Goal: Task Accomplishment & Management: Manage account settings

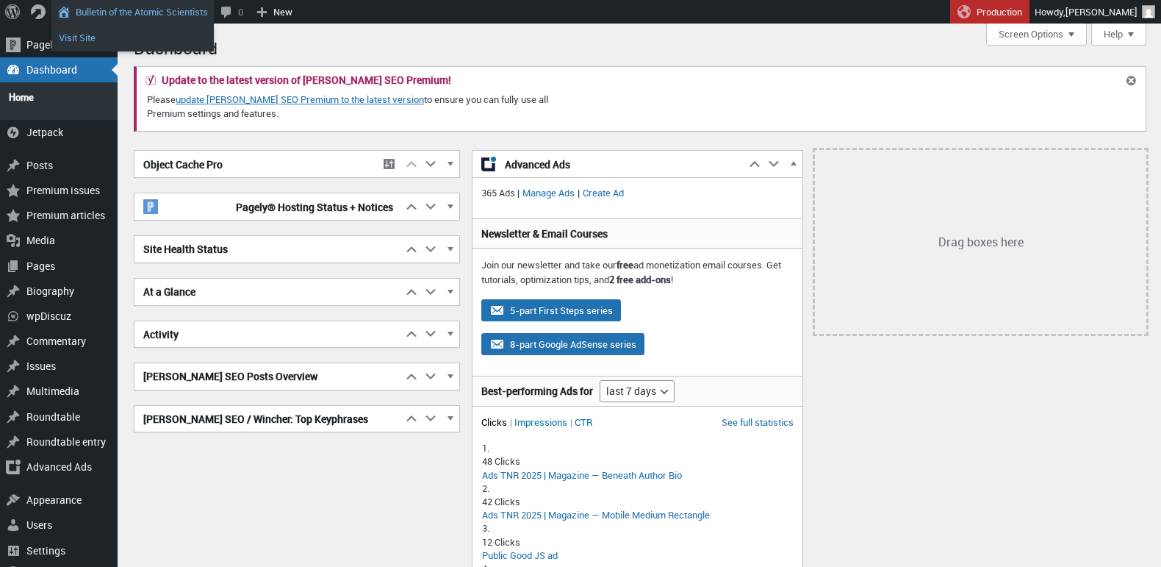
click at [82, 36] on link "Visit Site" at bounding box center [132, 37] width 162 height 19
click at [101, 32] on link "Visit Site" at bounding box center [132, 37] width 162 height 19
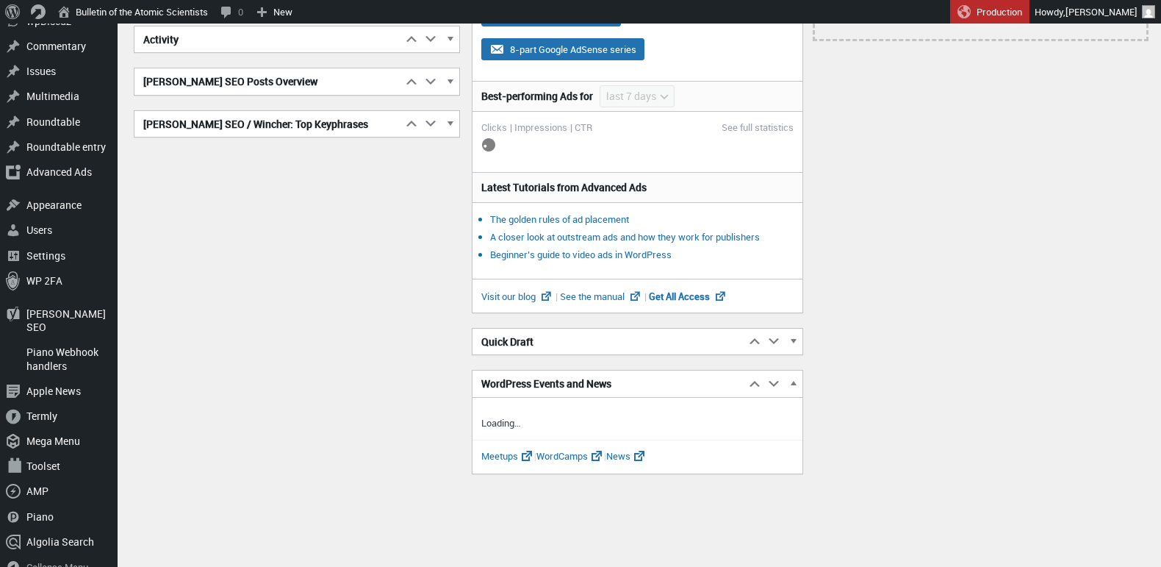
scroll to position [295, 0]
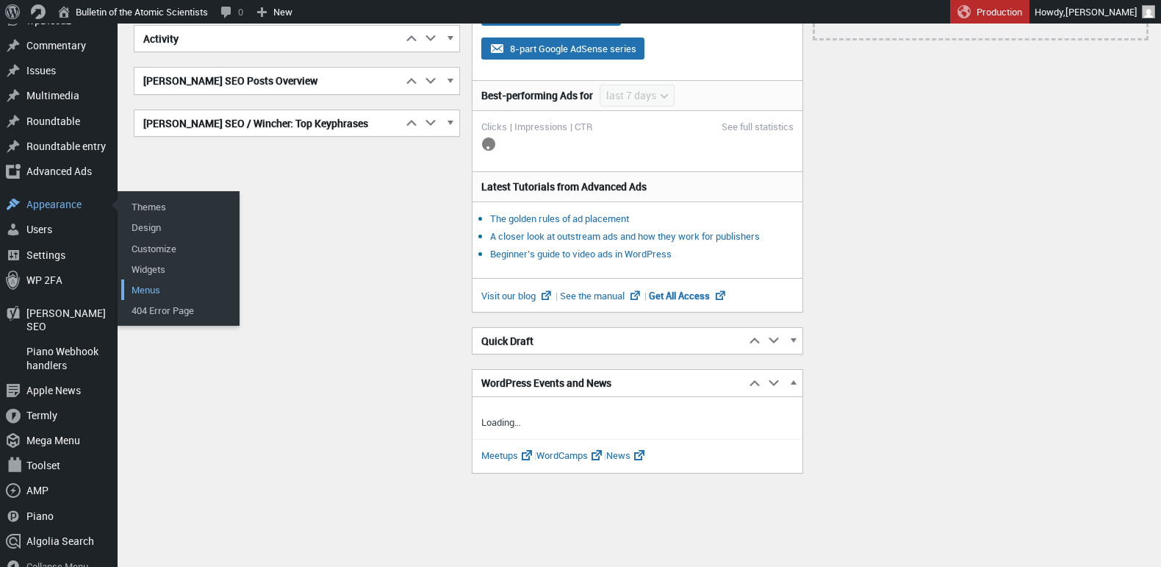
click at [148, 281] on link "Menus" at bounding box center [180, 289] width 118 height 21
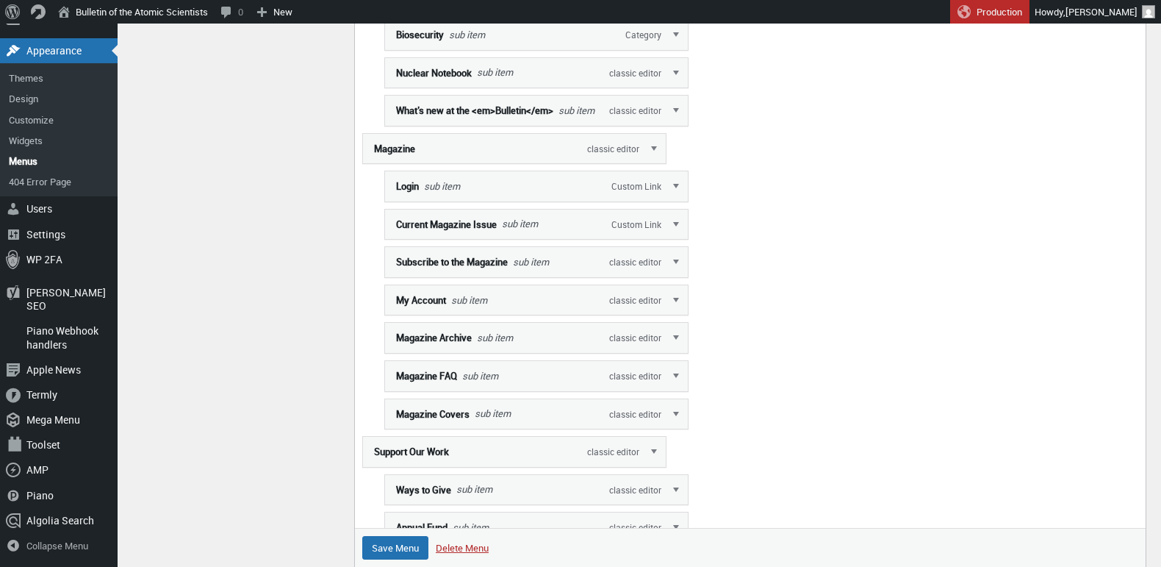
scroll to position [833, 0]
click at [678, 273] on link "Edit" at bounding box center [677, 259] width 22 height 29
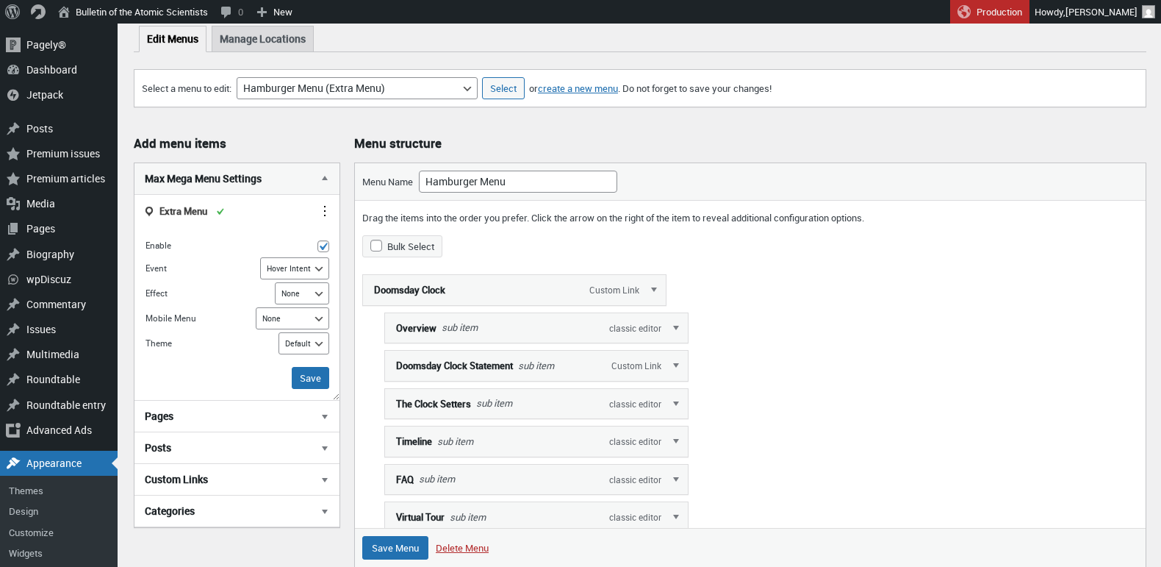
scroll to position [104, 0]
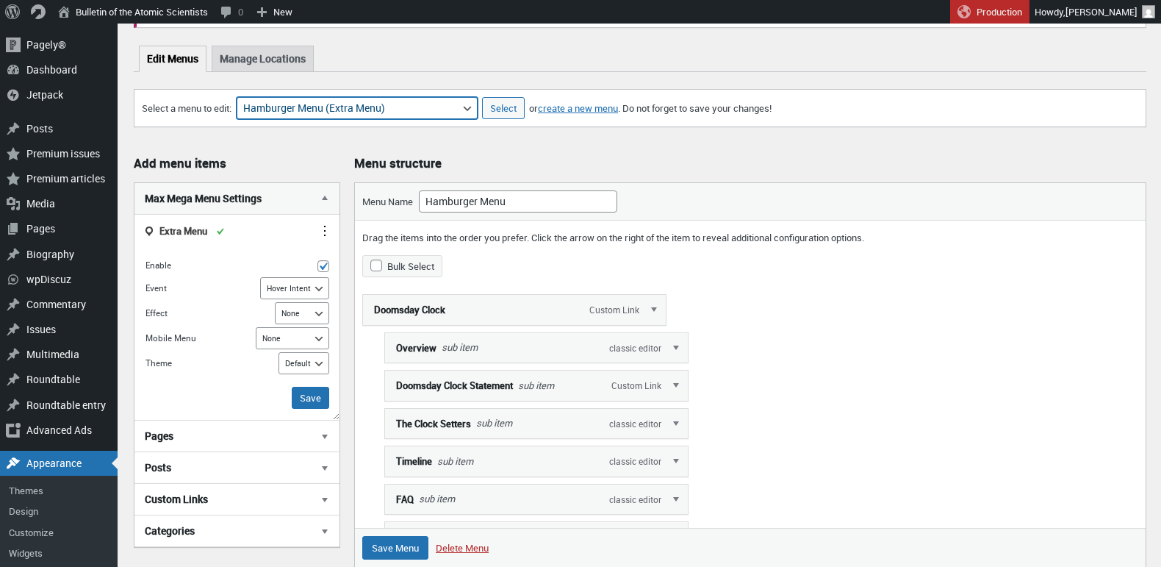
click at [470, 111] on select "About Section Navigation Doomsday Clock Navigation Footer Menu: About Footer Me…" at bounding box center [357, 108] width 241 height 22
select select "1927"
click at [244, 97] on select "About Section Navigation Doomsday Clock Navigation Footer Menu: About Footer Me…" at bounding box center [357, 108] width 241 height 22
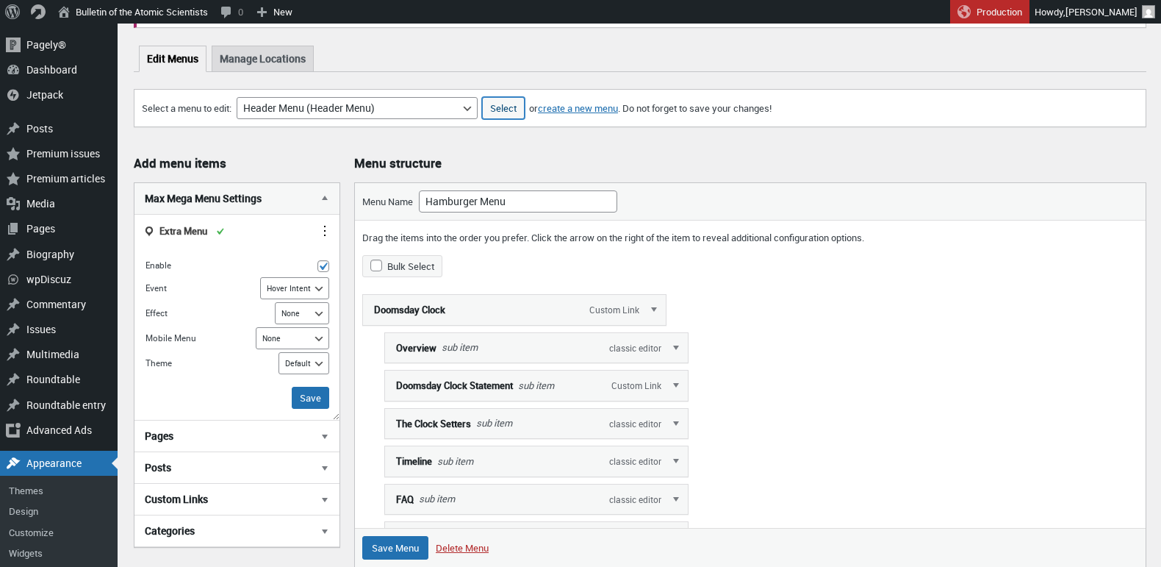
click at [506, 110] on input "Select" at bounding box center [503, 108] width 43 height 22
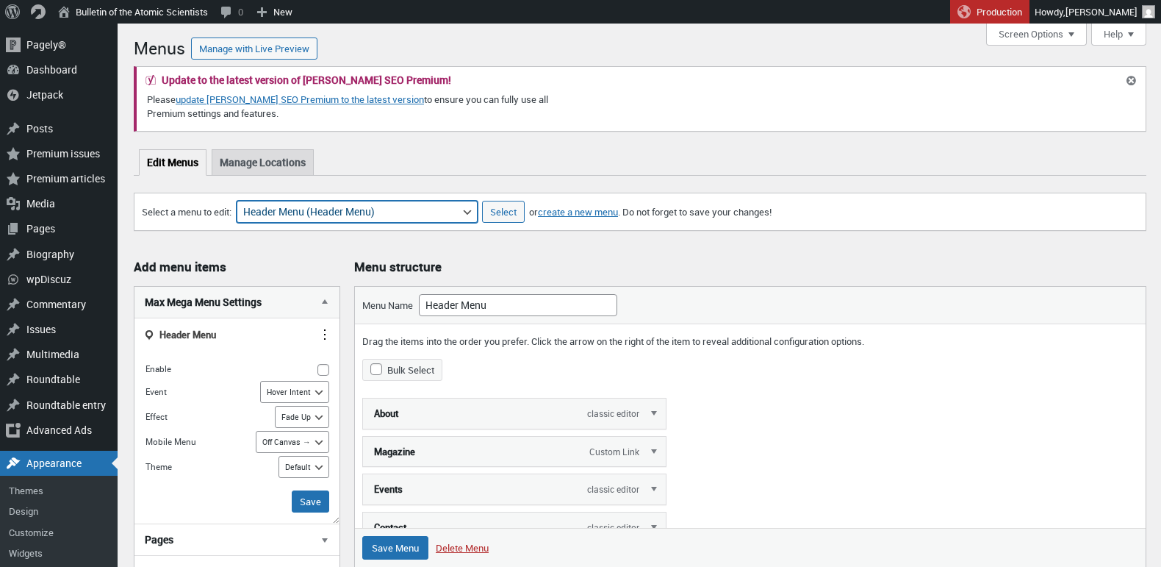
click at [409, 215] on select "About Section Navigation Doomsday Clock Navigation Footer Menu: About Footer Me…" at bounding box center [357, 212] width 241 height 22
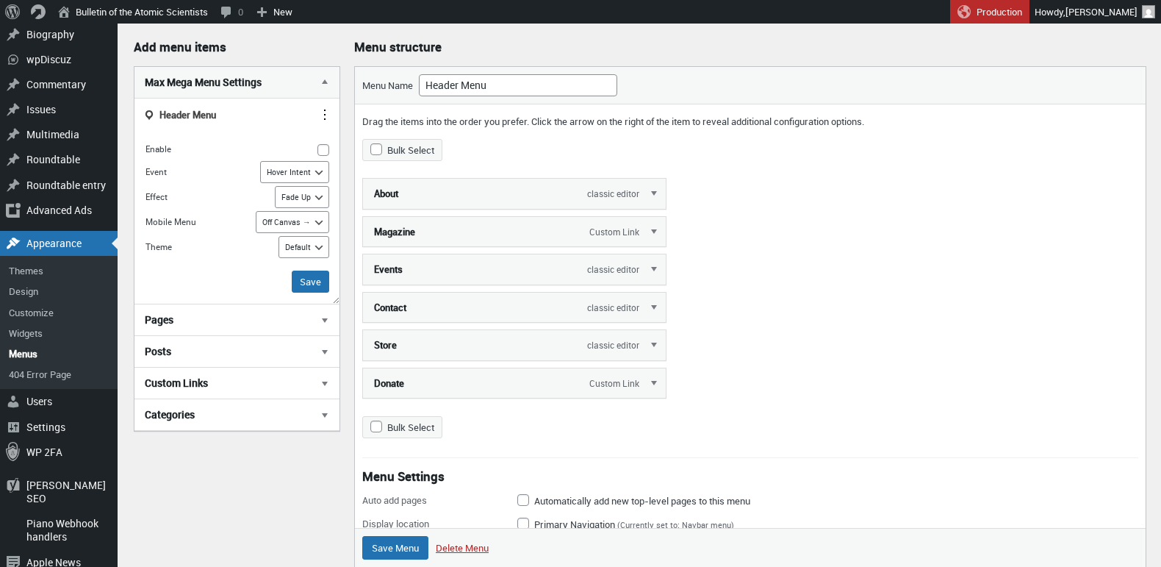
scroll to position [223, 0]
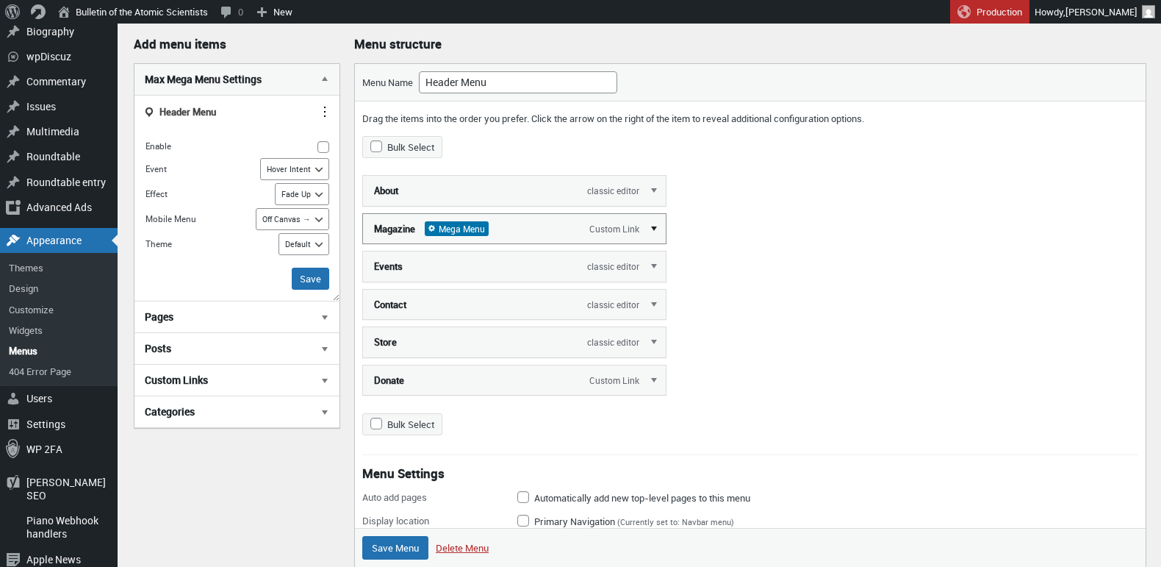
click at [652, 226] on link "Edit" at bounding box center [655, 227] width 22 height 29
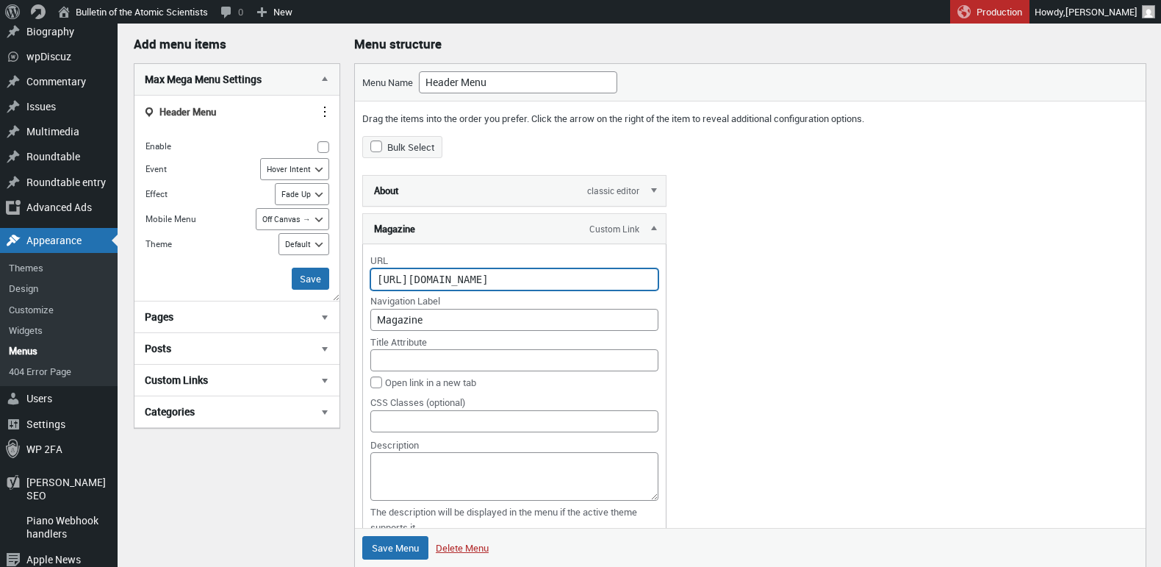
scroll to position [0, 429]
drag, startPoint x: 642, startPoint y: 279, endPoint x: 653, endPoint y: 279, distance: 11.0
click at [653, 279] on input "https://thebulletin.org/magazine-subscription/?utm_source=Website&utm_medium=Me…" at bounding box center [514, 279] width 288 height 22
click at [641, 279] on input "https://thebulletin.org/magazine-subscription/?utm_source=Website&utm_medium=Me…" at bounding box center [514, 279] width 288 height 22
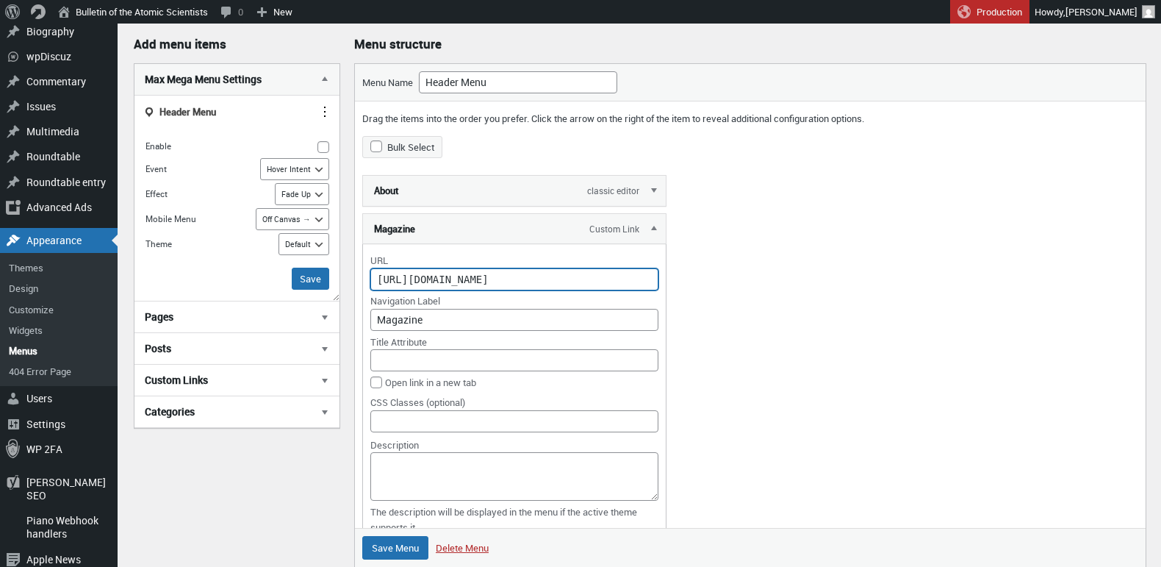
drag, startPoint x: 655, startPoint y: 279, endPoint x: 446, endPoint y: 279, distance: 208.7
click at [446, 279] on input "https://thebulletin.org/magazine-subscription/?utm_source=Website&utm_medium=Me…" at bounding box center [514, 279] width 288 height 22
click at [626, 279] on input "https://thebulletin.org/magazine-subscription/?var=menu" at bounding box center [514, 279] width 288 height 22
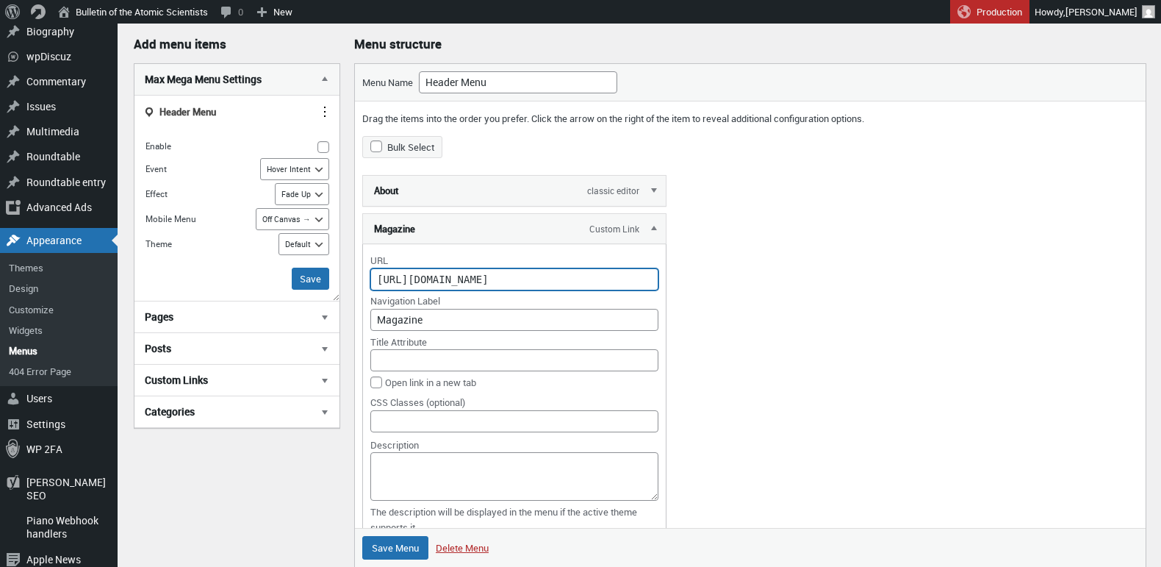
click at [626, 278] on input "https://thebulletin.org/magazine-subscription/?var=headermenu" at bounding box center [514, 279] width 288 height 22
type input "https://thebulletin.org/magazine-subscription/?attr=header_menu"
click at [661, 277] on div "URL https://thebulletin.org/magazine-subscription/?attr=header_menu Navigation …" at bounding box center [514, 441] width 304 height 394
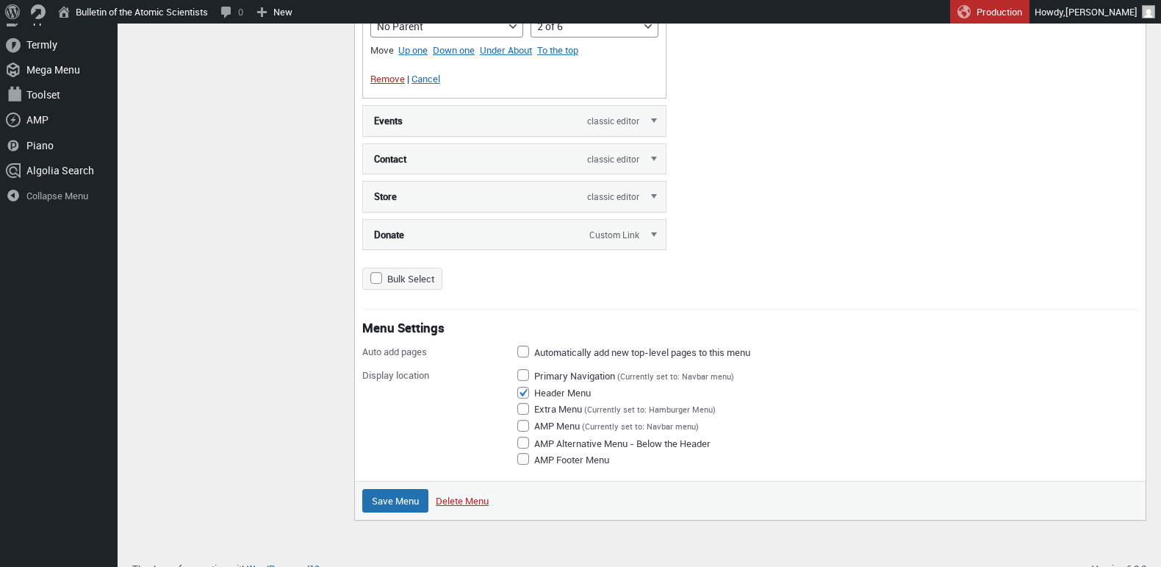
scroll to position [778, 0]
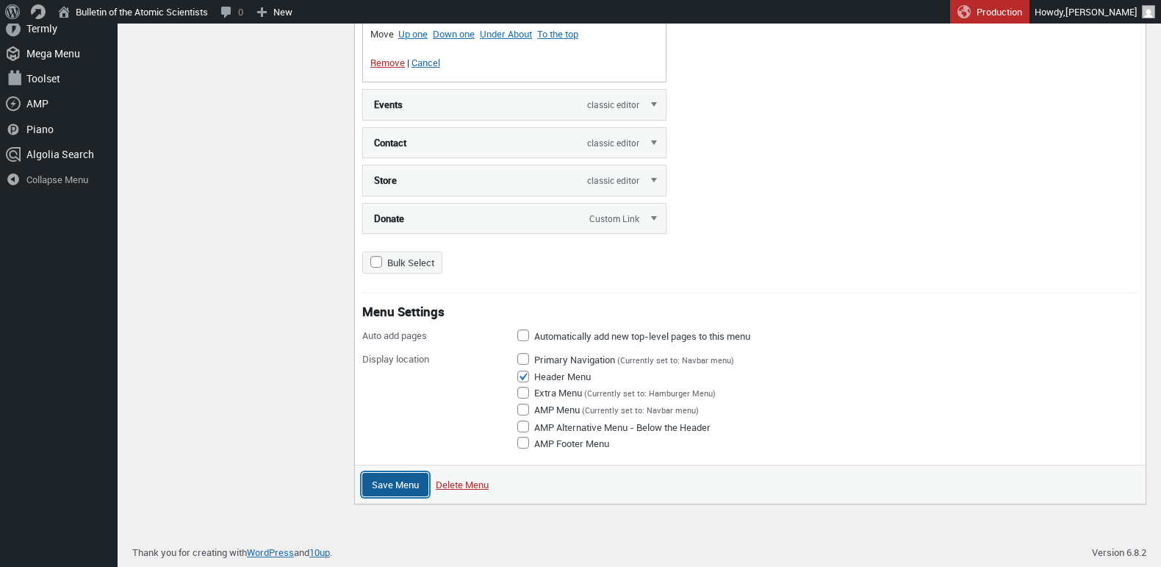
click at [386, 482] on input "Save Menu" at bounding box center [395, 485] width 66 height 24
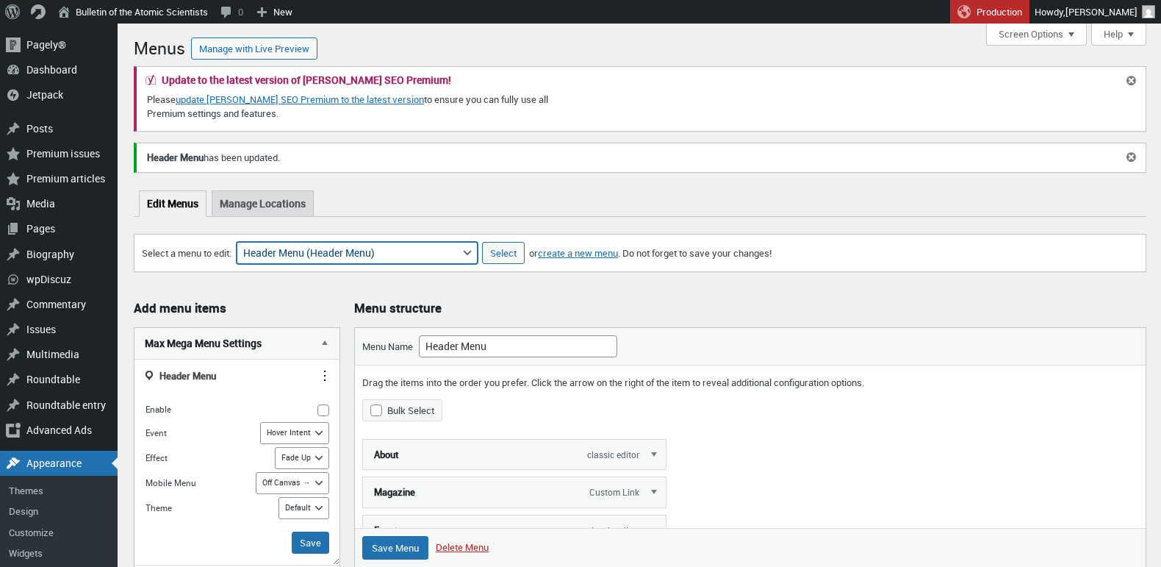
click at [406, 252] on select "About Section Navigation Doomsday Clock Navigation Footer Menu: About Footer Me…" at bounding box center [357, 253] width 241 height 22
select select "1926"
click at [244, 242] on select "About Section Navigation Doomsday Clock Navigation Footer Menu: About Footer Me…" at bounding box center [357, 253] width 241 height 22
click at [501, 254] on input "Select" at bounding box center [503, 253] width 43 height 22
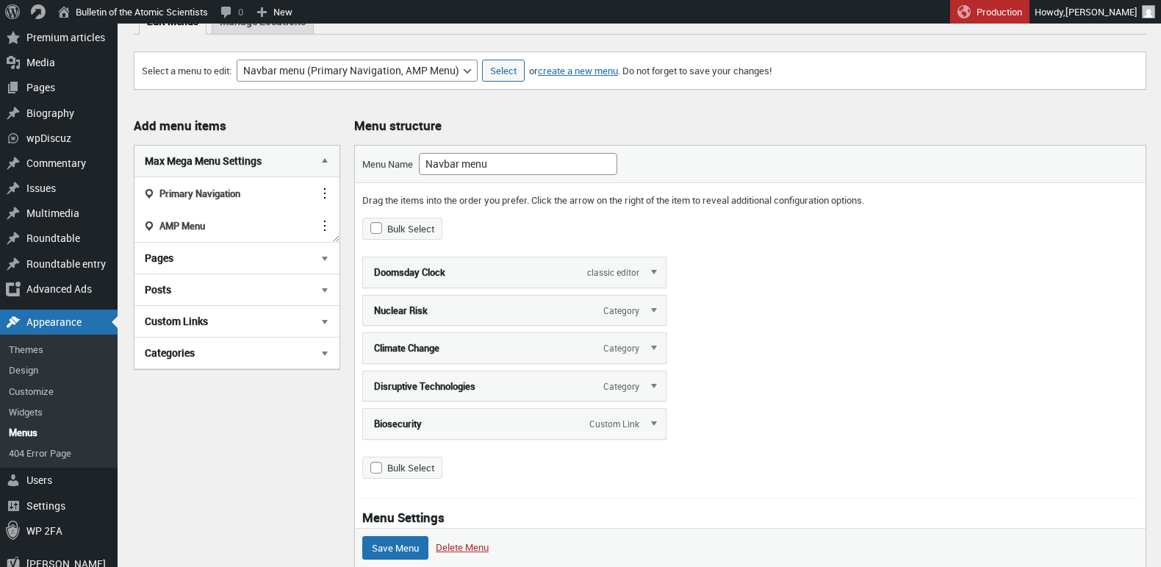
scroll to position [143, 0]
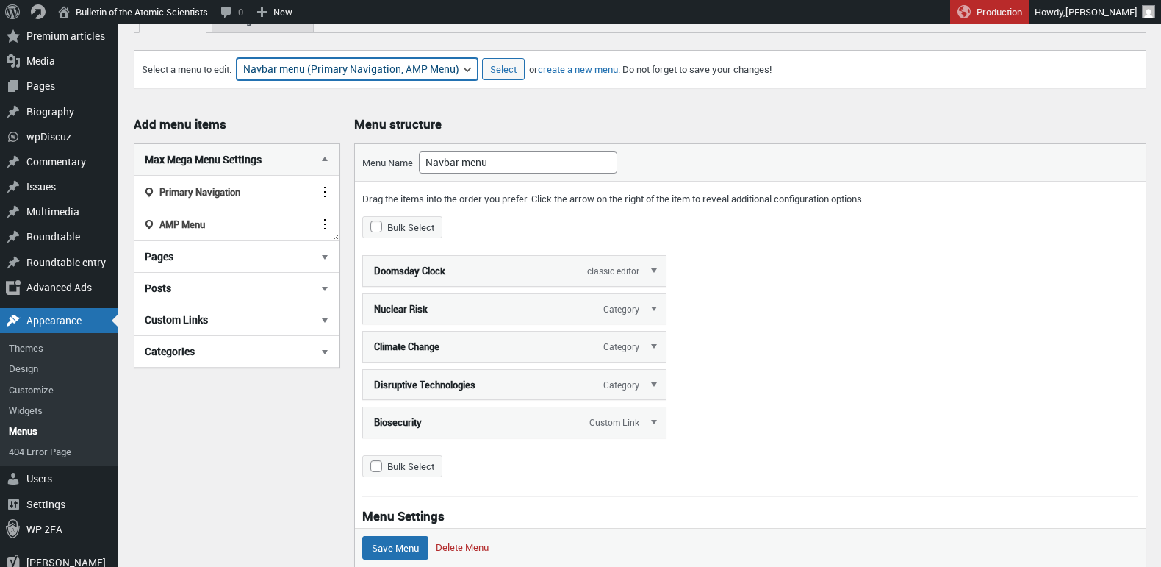
click at [414, 69] on select "About Section Navigation Doomsday Clock Navigation Footer Menu: About Footer Me…" at bounding box center [357, 69] width 241 height 22
select select "1937"
click at [244, 58] on select "About Section Navigation Doomsday Clock Navigation Footer Menu: About Footer Me…" at bounding box center [357, 69] width 241 height 22
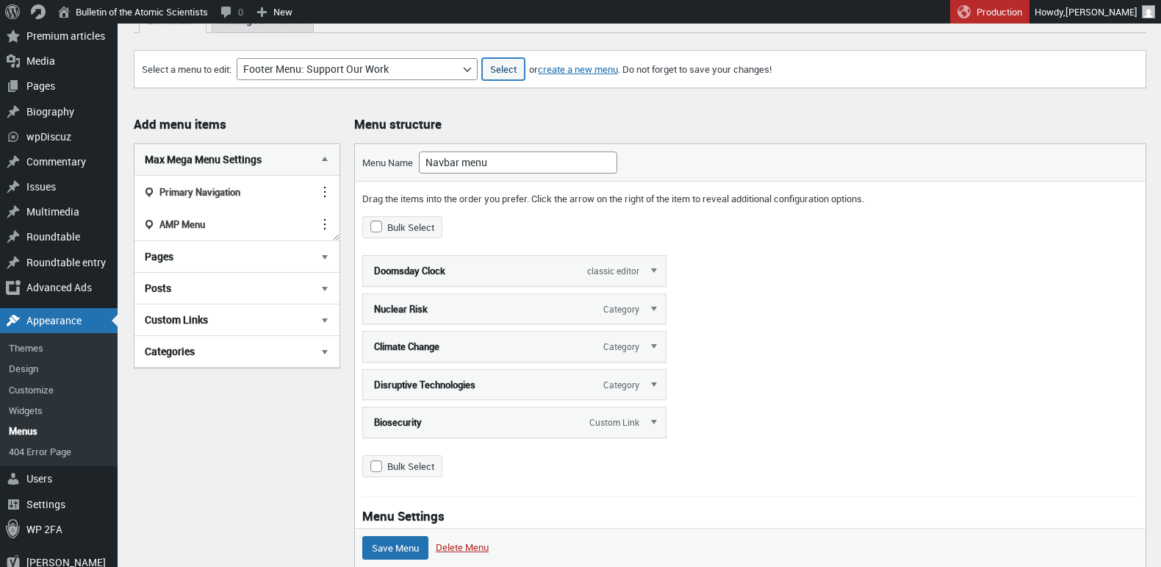
click at [508, 74] on input "Select" at bounding box center [503, 69] width 43 height 22
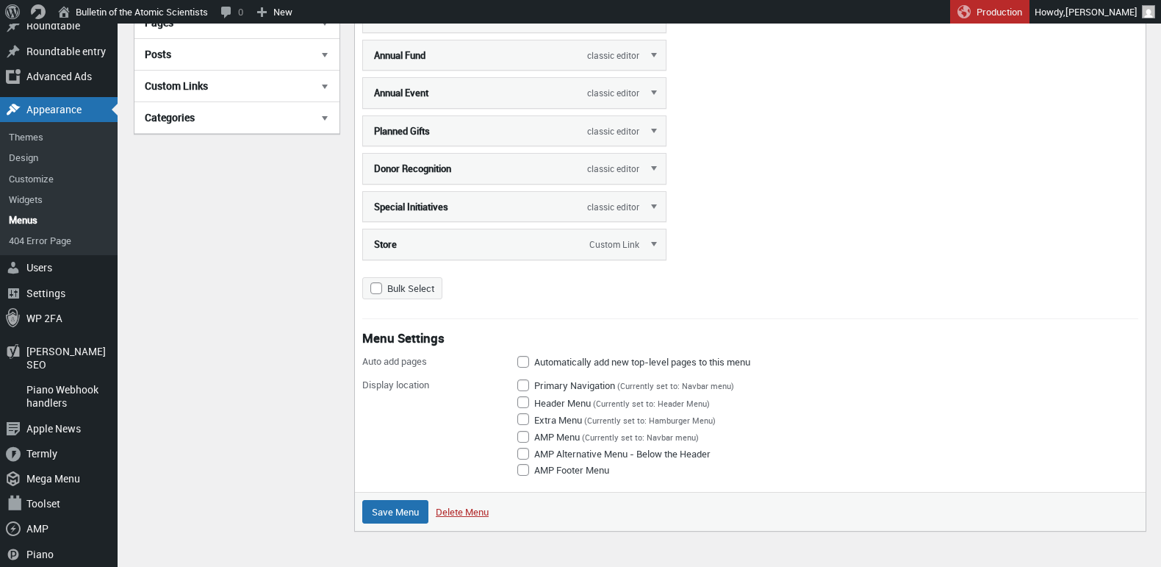
scroll to position [312, 0]
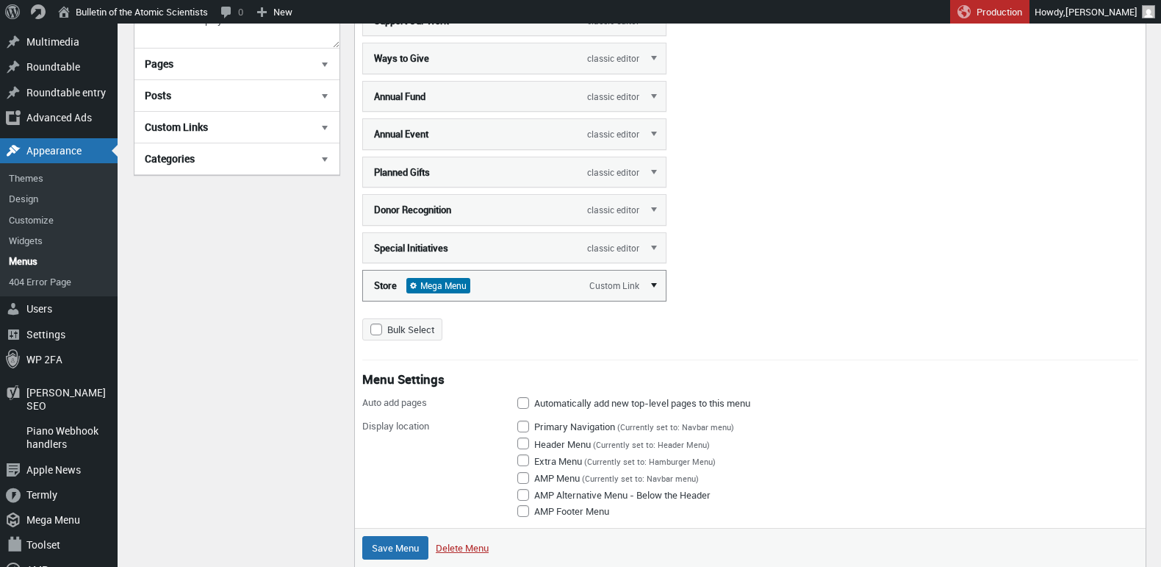
click at [658, 285] on link "Edit" at bounding box center [655, 284] width 22 height 29
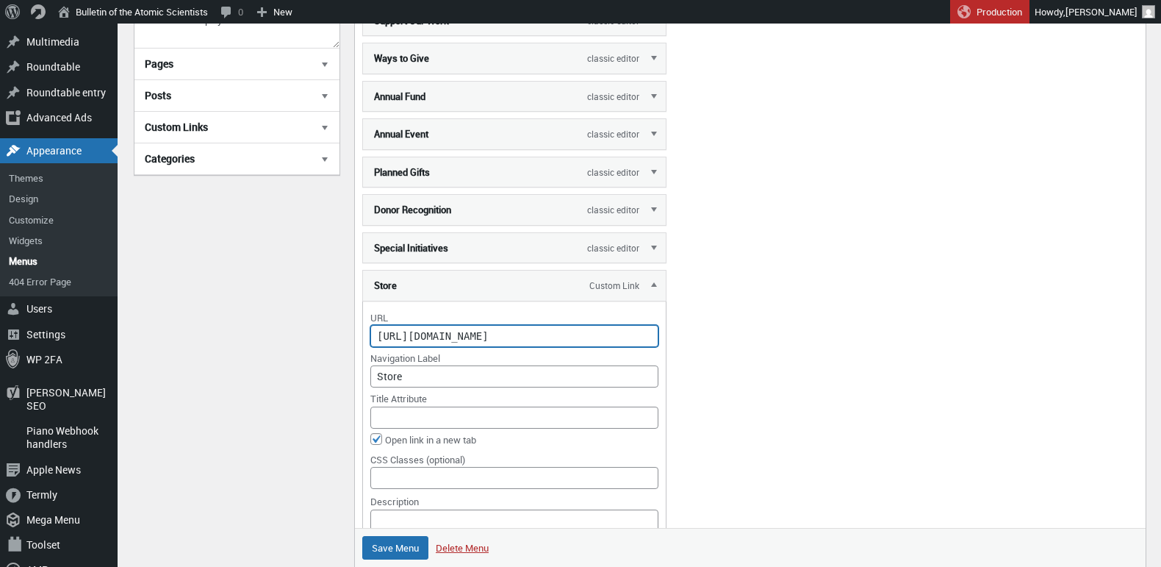
scroll to position [0, 256]
drag, startPoint x: 563, startPoint y: 336, endPoint x: 688, endPoint y: 330, distance: 125.1
click at [688, 330] on li "Store sub item Mega Menu Custom Link ↑ | ↓ Edit URL https://thebulletin.org/sto…" at bounding box center [750, 483] width 776 height 426
type input "[URL][DOMAIN_NAME]"
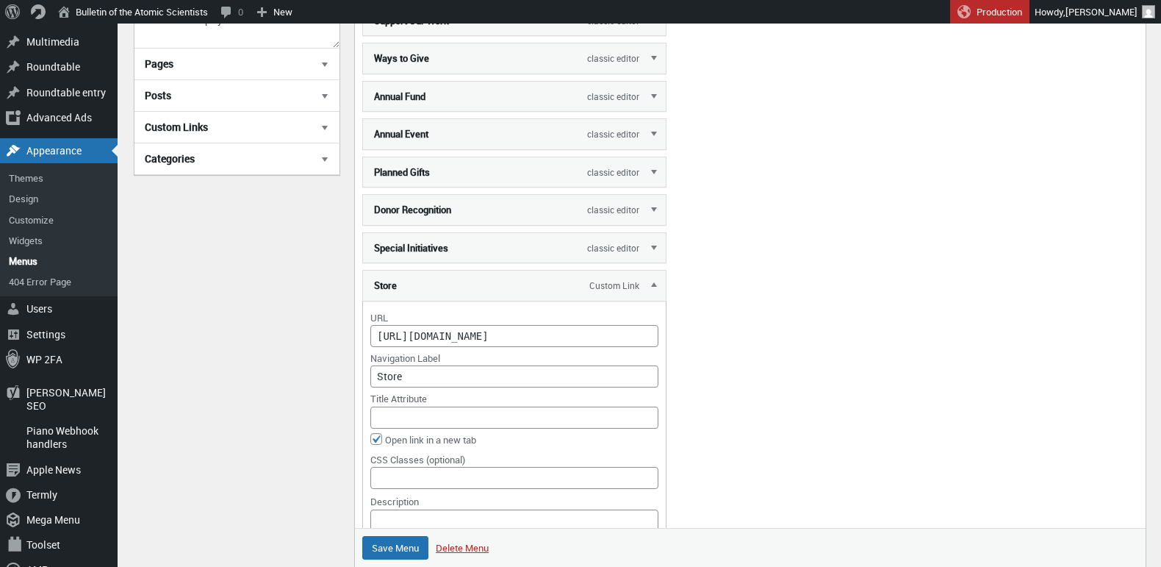
click at [692, 329] on li "Store sub item Mega Menu Custom Link ↑ | ↓ Edit URL https://thebulletin.org/sto…" at bounding box center [750, 483] width 776 height 426
click at [396, 548] on input "Save Menu" at bounding box center [395, 548] width 66 height 24
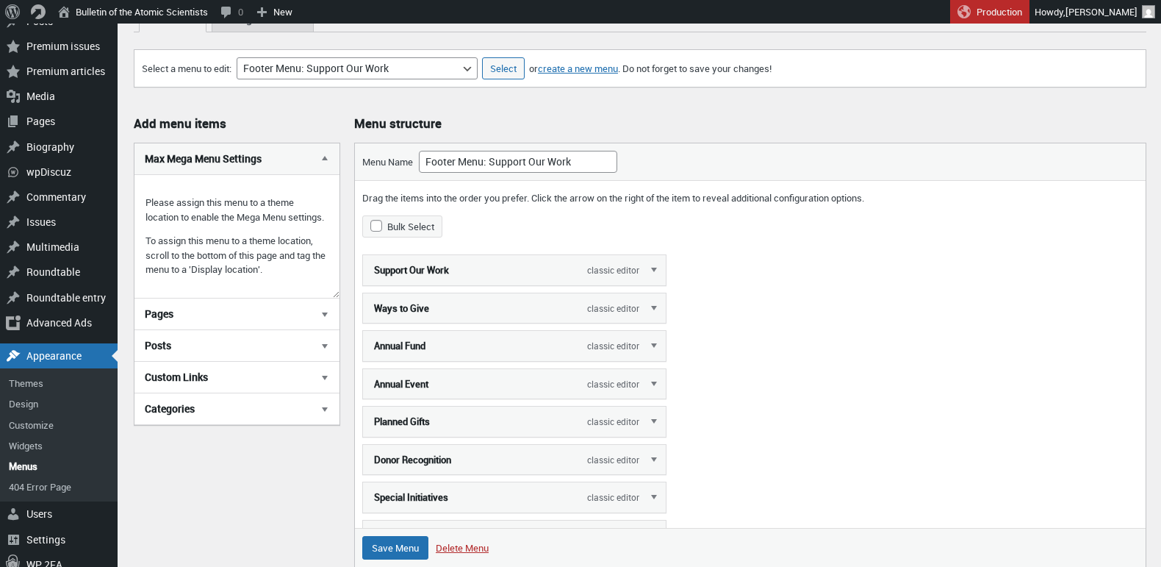
scroll to position [425, 0]
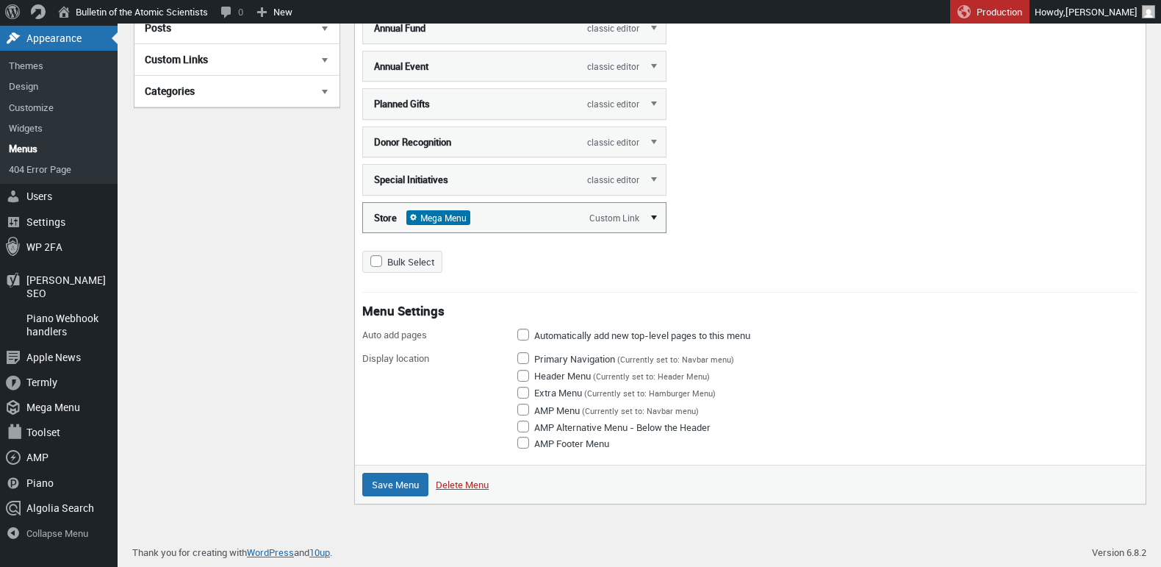
click at [654, 215] on link "Edit" at bounding box center [655, 216] width 22 height 29
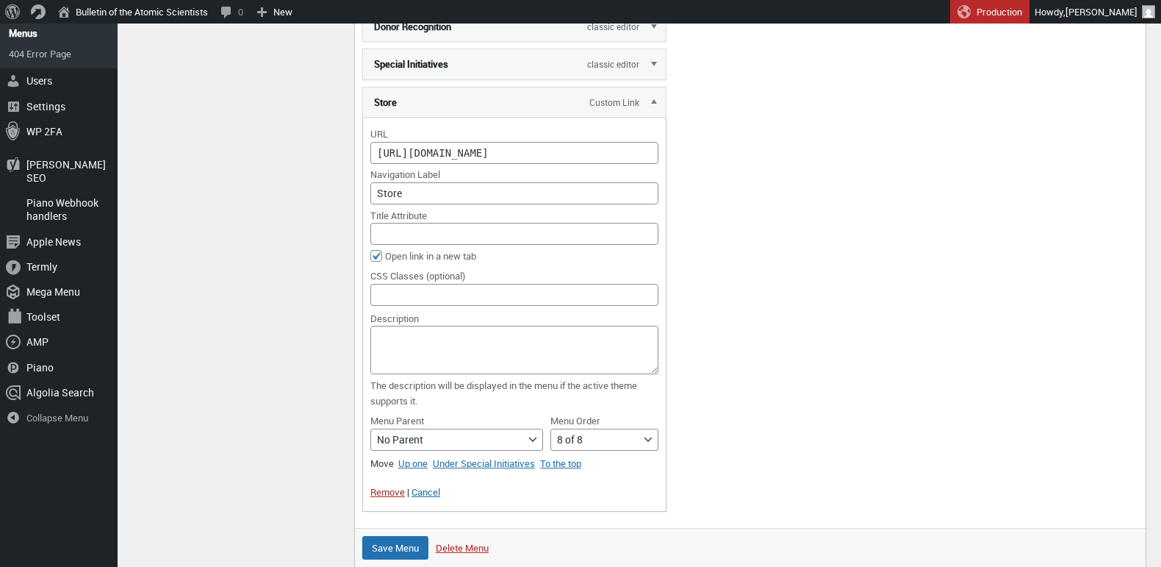
scroll to position [592, 0]
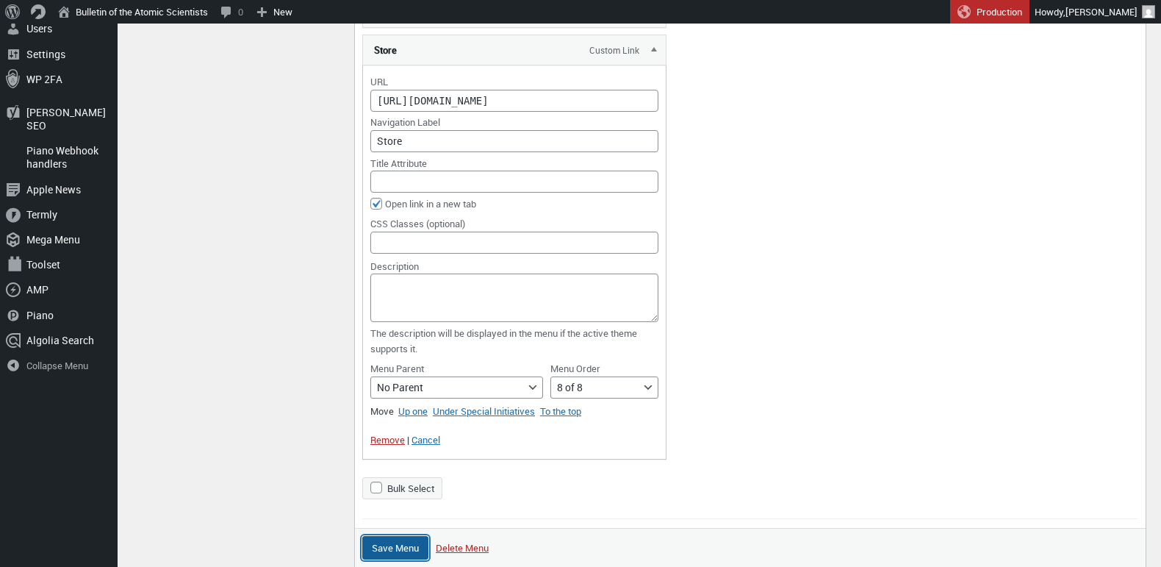
click at [401, 548] on input "Save Menu" at bounding box center [395, 548] width 66 height 24
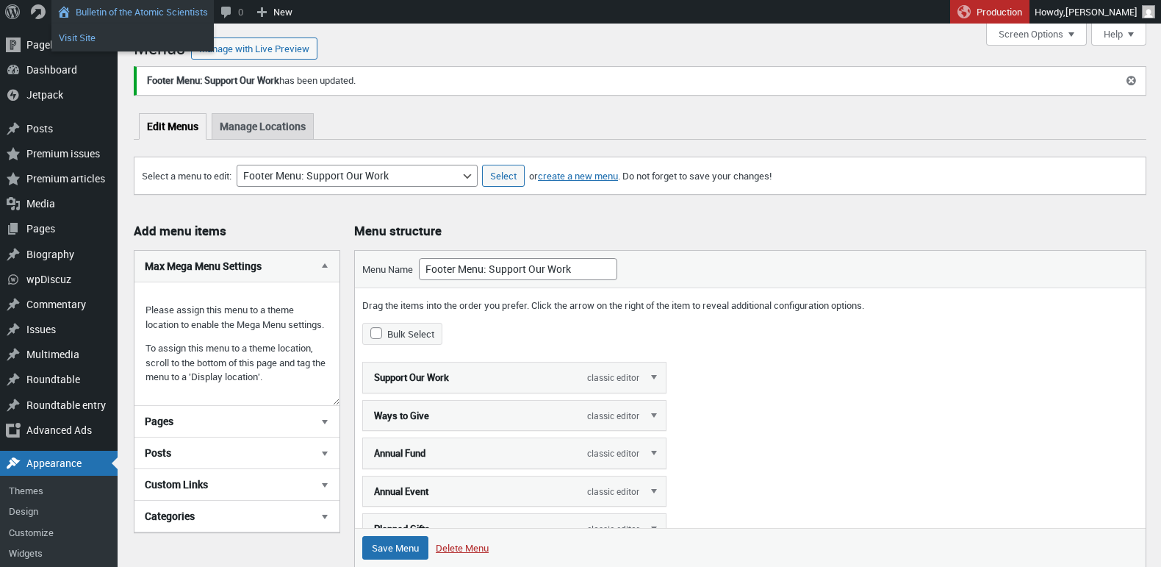
click at [85, 41] on link "Visit Site" at bounding box center [132, 37] width 162 height 19
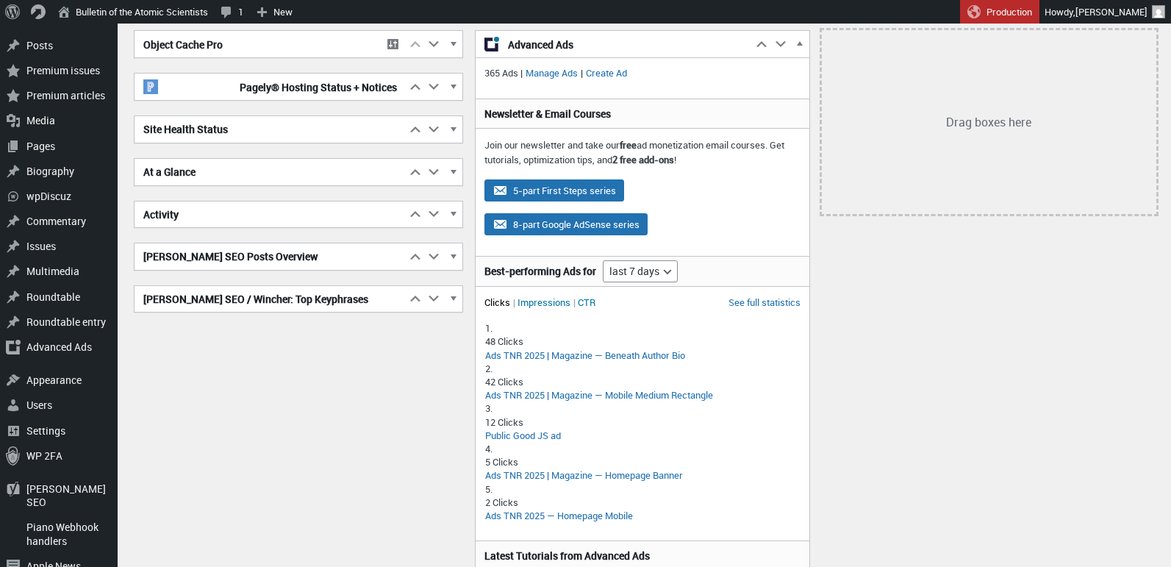
scroll to position [137, 0]
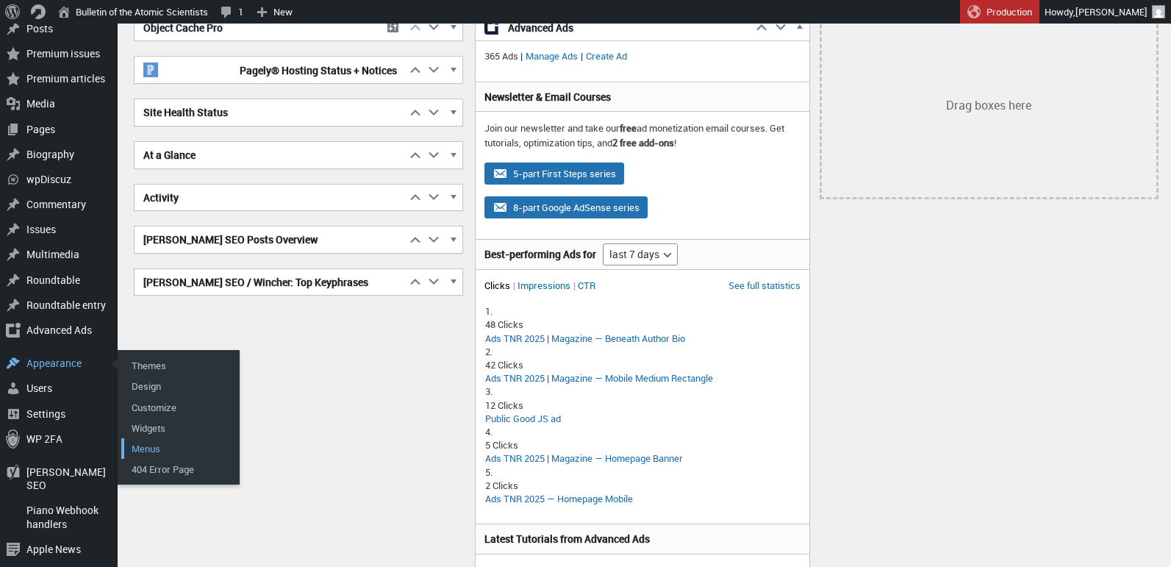
click at [151, 439] on link "Menus" at bounding box center [180, 448] width 118 height 21
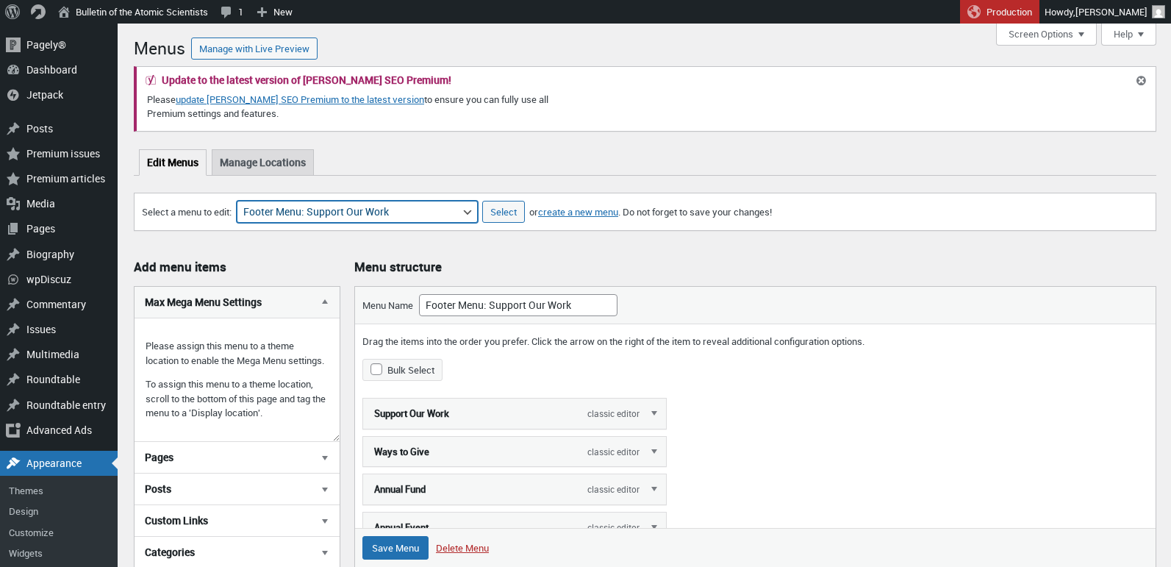
click at [419, 218] on select "About Section Navigation Doomsday Clock Navigation Footer Menu: About Footer Me…" at bounding box center [357, 212] width 241 height 22
select select "1927"
click at [244, 201] on select "About Section Navigation Doomsday Clock Navigation Footer Menu: About Footer Me…" at bounding box center [357, 212] width 241 height 22
click at [500, 213] on input "Select" at bounding box center [503, 212] width 43 height 22
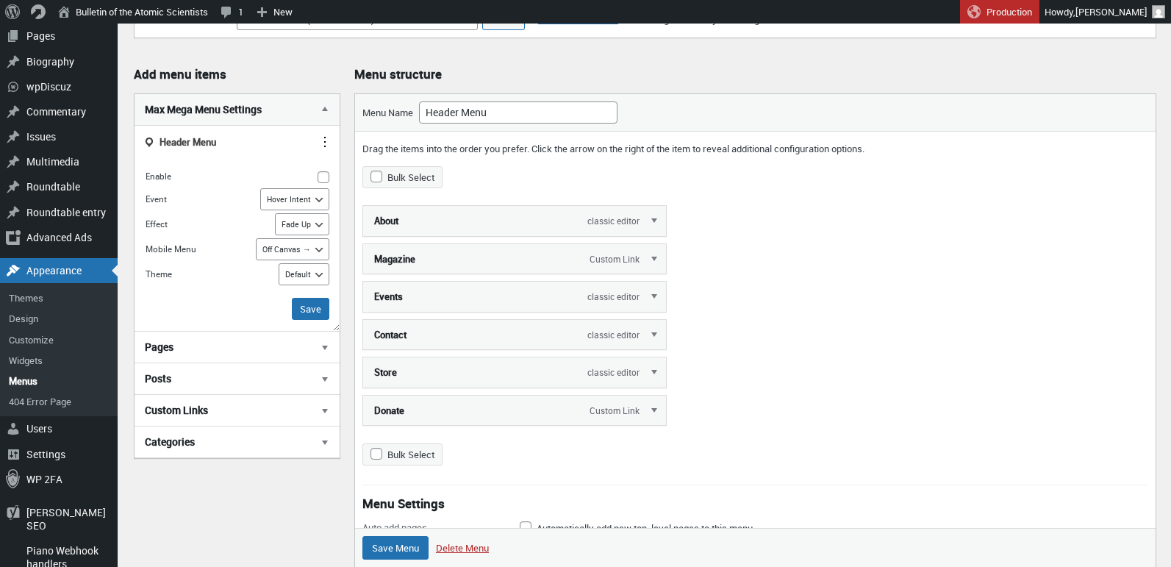
scroll to position [229, 0]
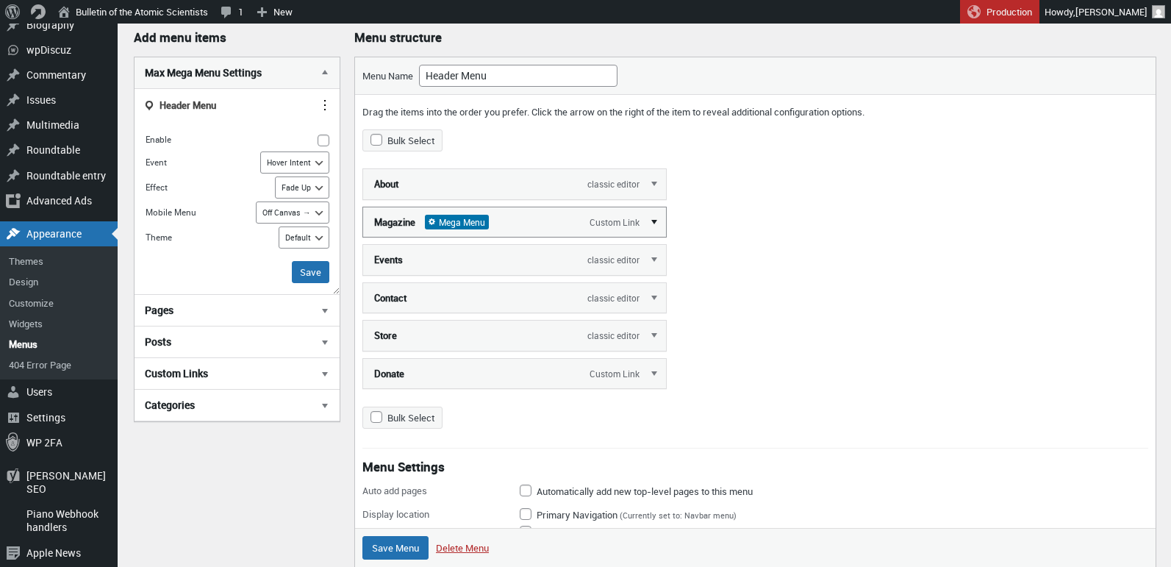
click at [655, 220] on link "Edit" at bounding box center [655, 221] width 22 height 29
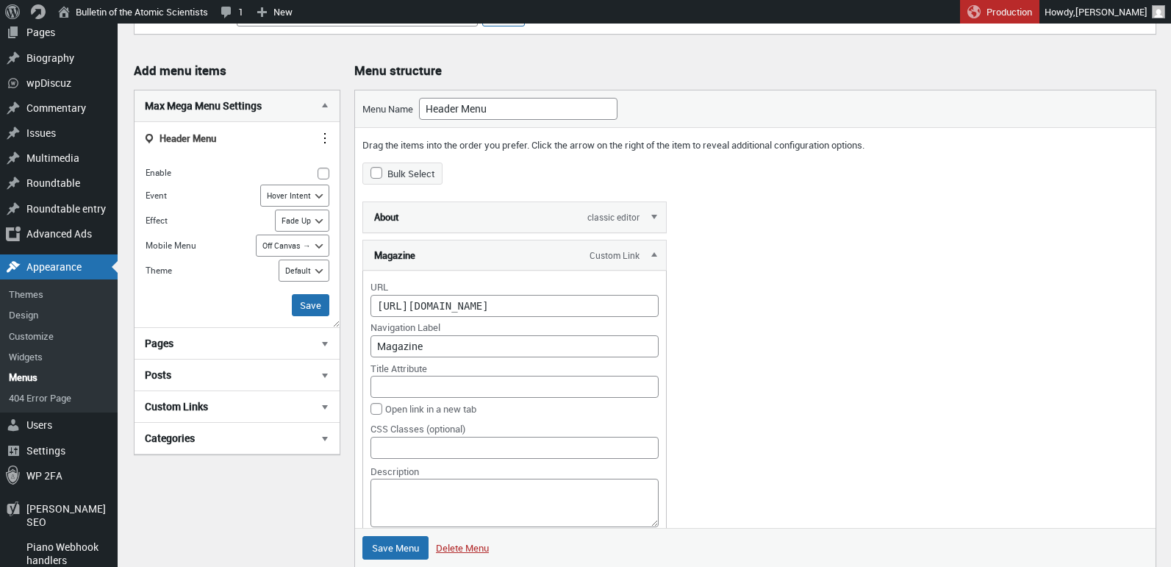
scroll to position [222, 0]
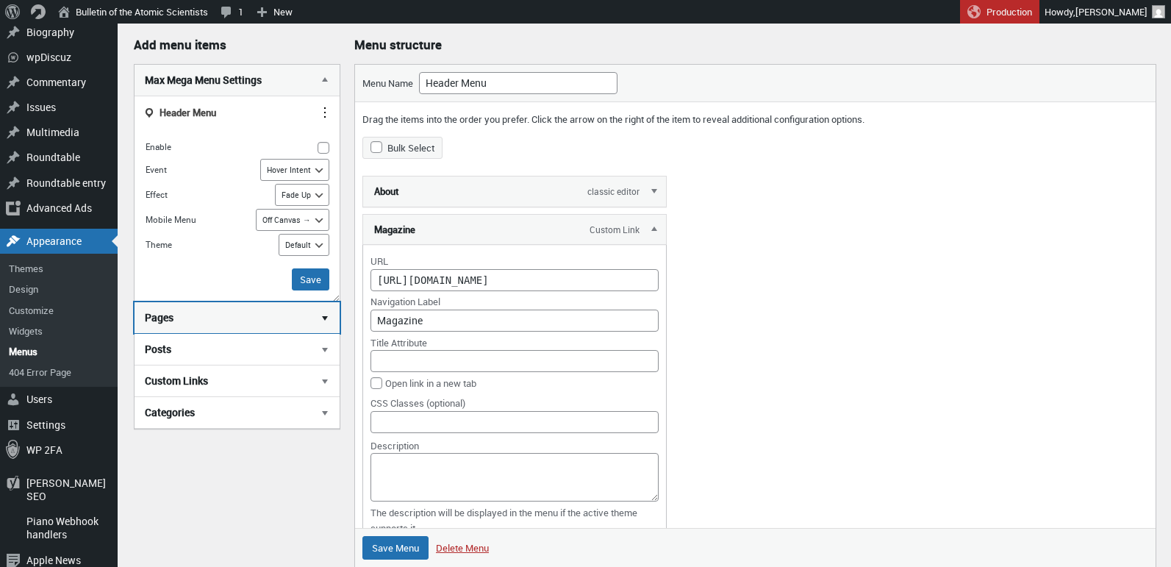
click at [322, 317] on span "button" at bounding box center [324, 317] width 15 height 15
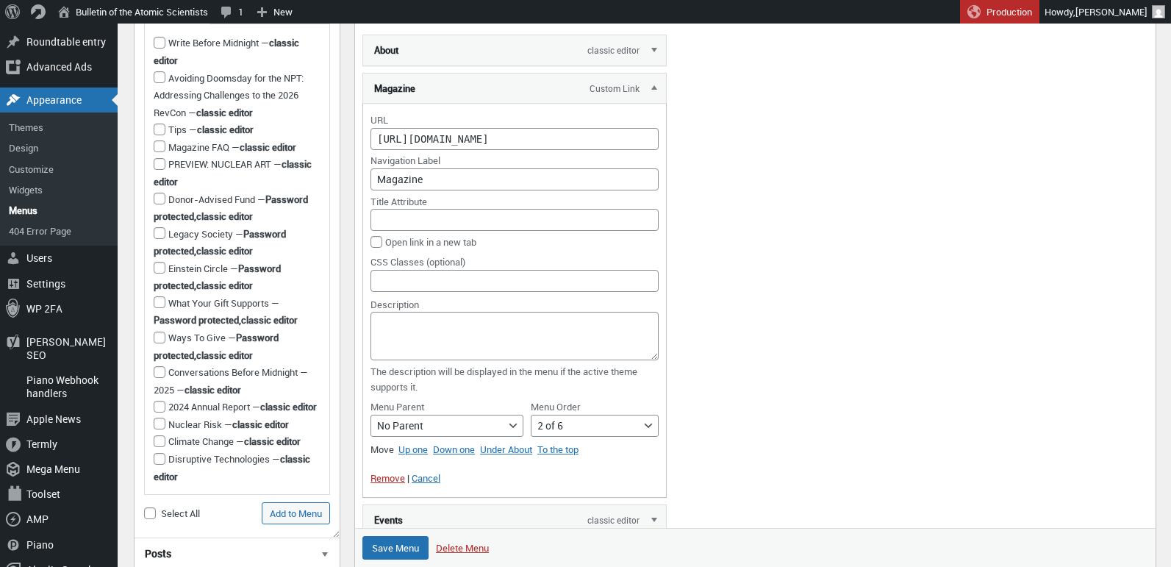
scroll to position [227, 0]
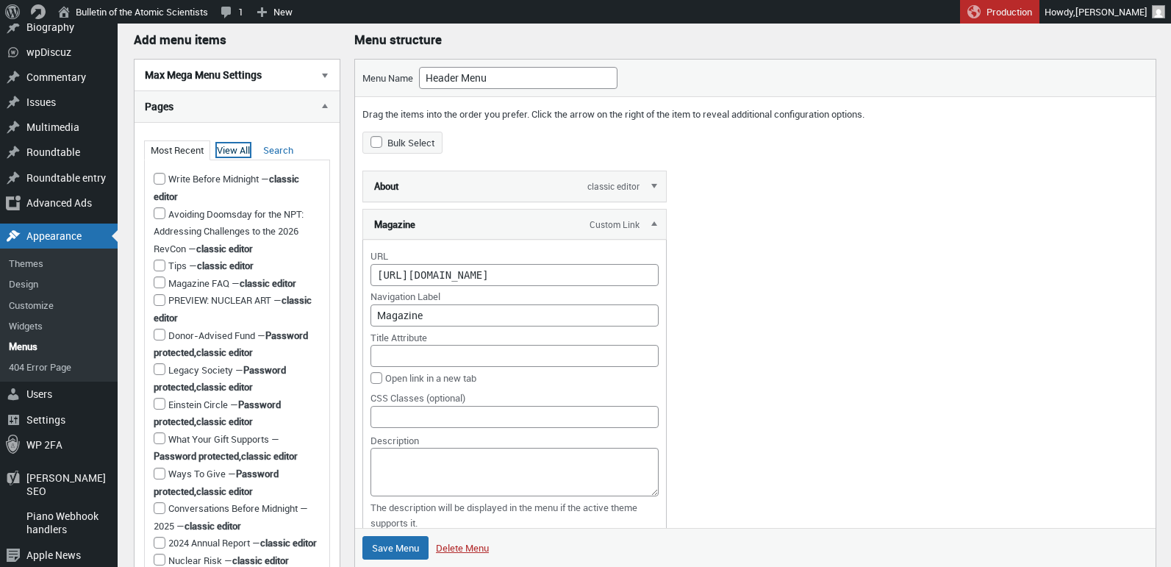
click at [233, 152] on link "View All" at bounding box center [233, 149] width 33 height 13
type input "Add to Menu"
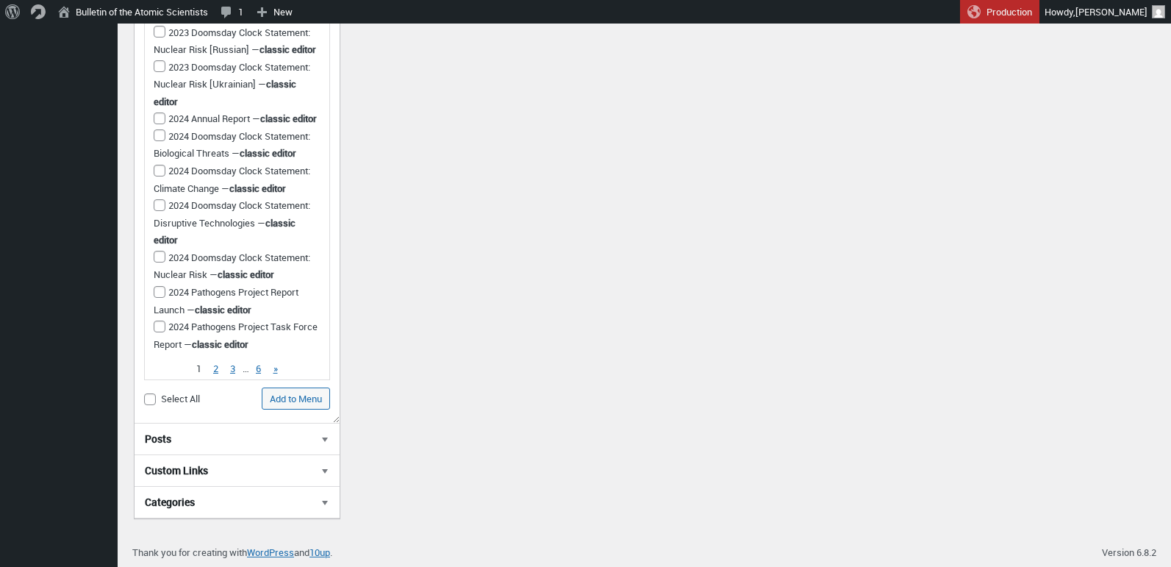
scroll to position [2160, 0]
click at [232, 365] on link "Page 3" at bounding box center [233, 368] width 15 height 13
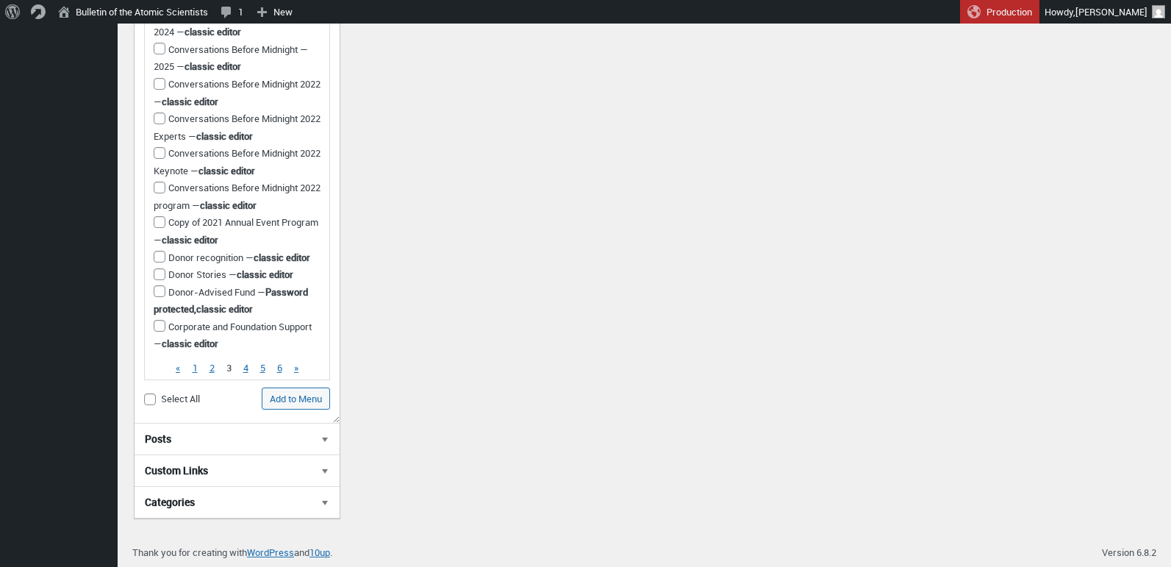
scroll to position [1693, 0]
click at [245, 368] on link "Page 4" at bounding box center [245, 367] width 15 height 13
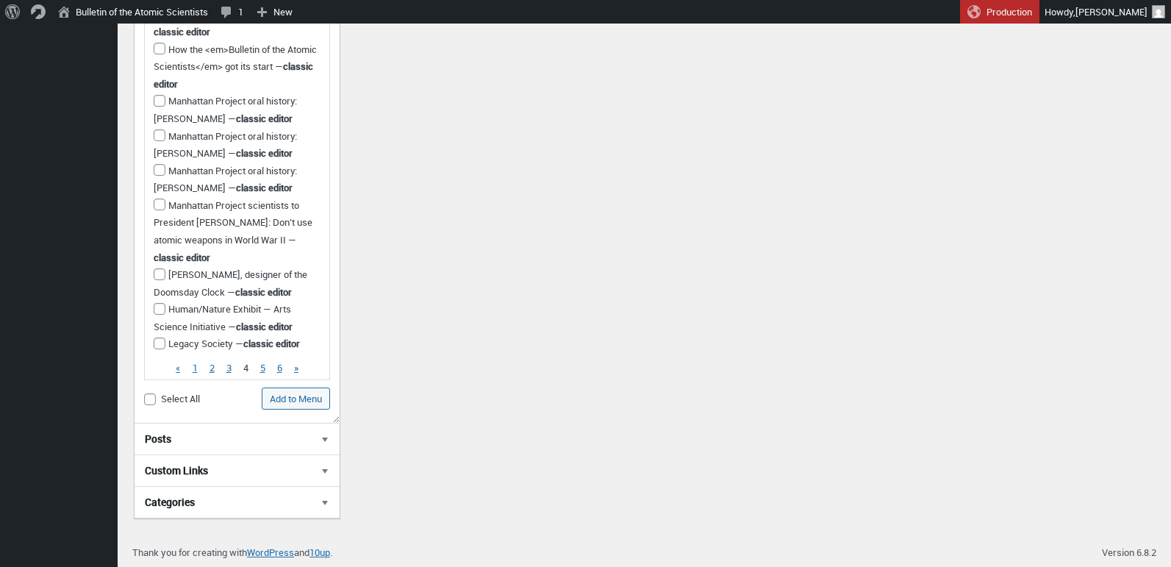
scroll to position [1658, 0]
click at [263, 367] on link "Page 5" at bounding box center [262, 367] width 15 height 13
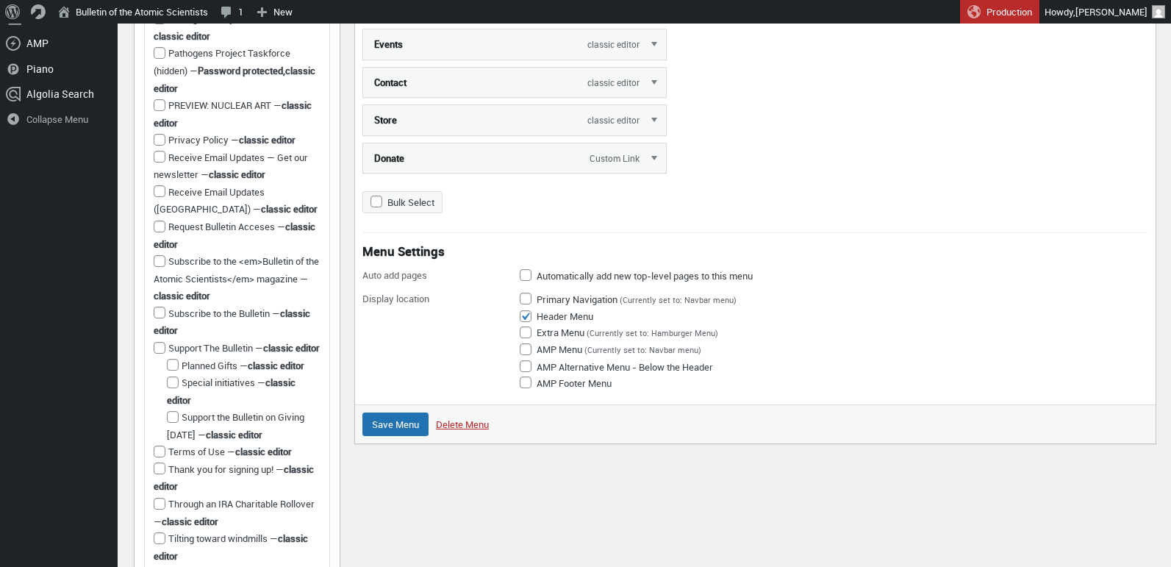
scroll to position [838, 0]
click at [162, 268] on input "Subscribe to the <em>Bulletin of the Atomic Scientists</em> magazine — classic …" at bounding box center [160, 262] width 12 height 12
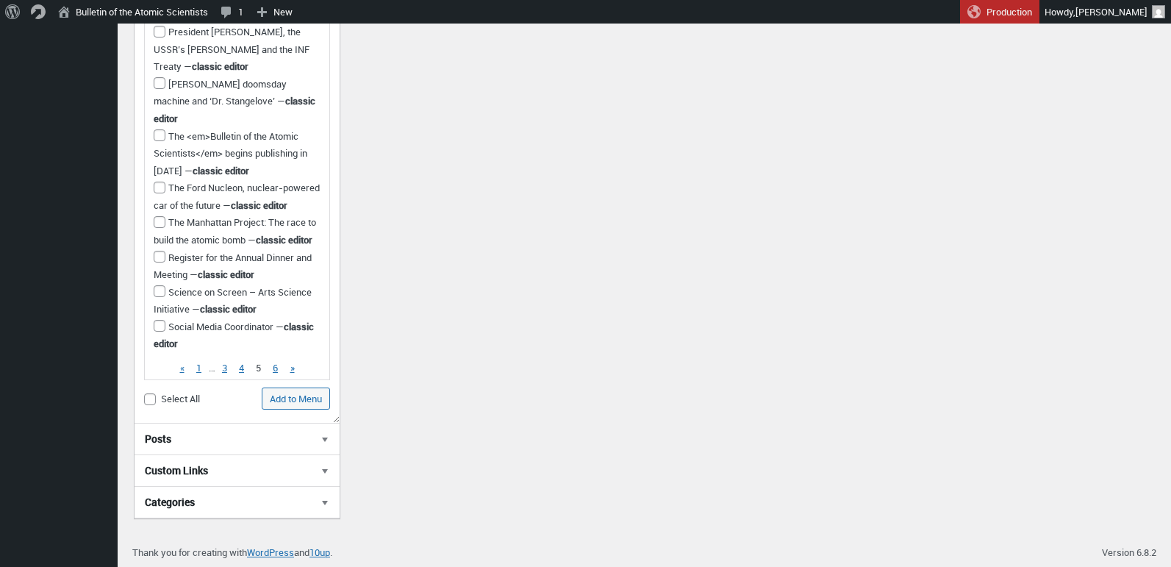
scroll to position [1848, 0]
click at [292, 397] on input "Add to Menu" at bounding box center [296, 398] width 68 height 22
checkbox input "false"
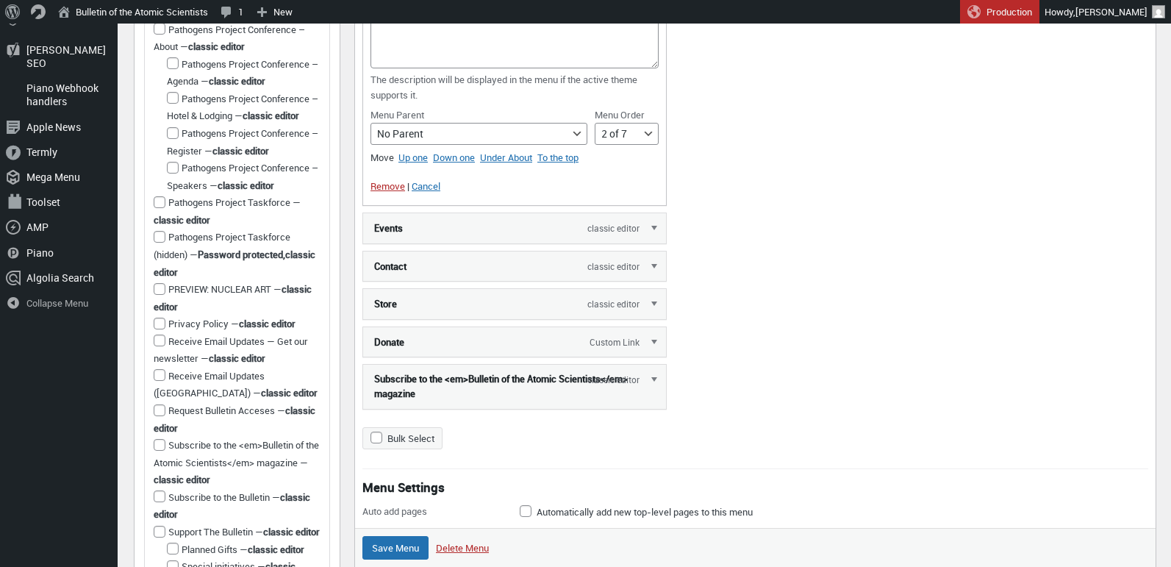
scroll to position [652, 0]
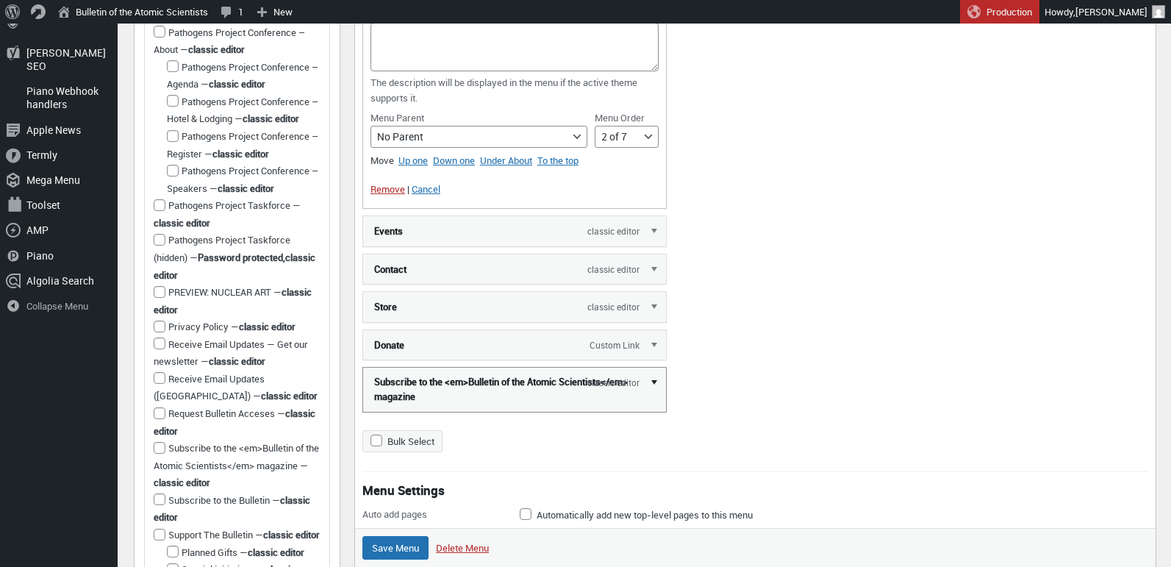
click at [653, 378] on link "Edit" at bounding box center [655, 381] width 22 height 29
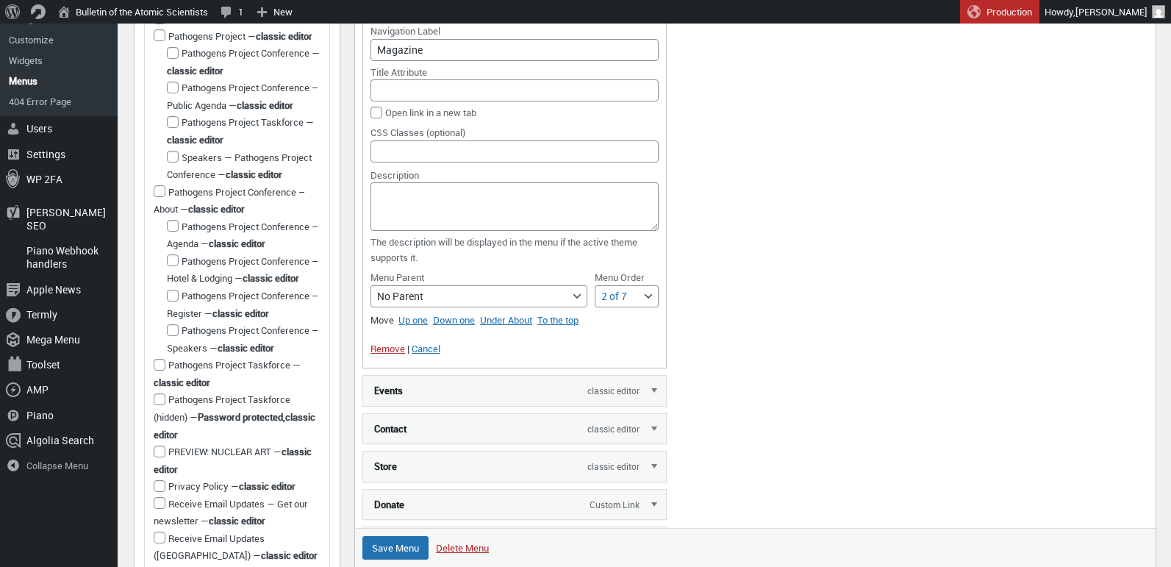
scroll to position [606, 0]
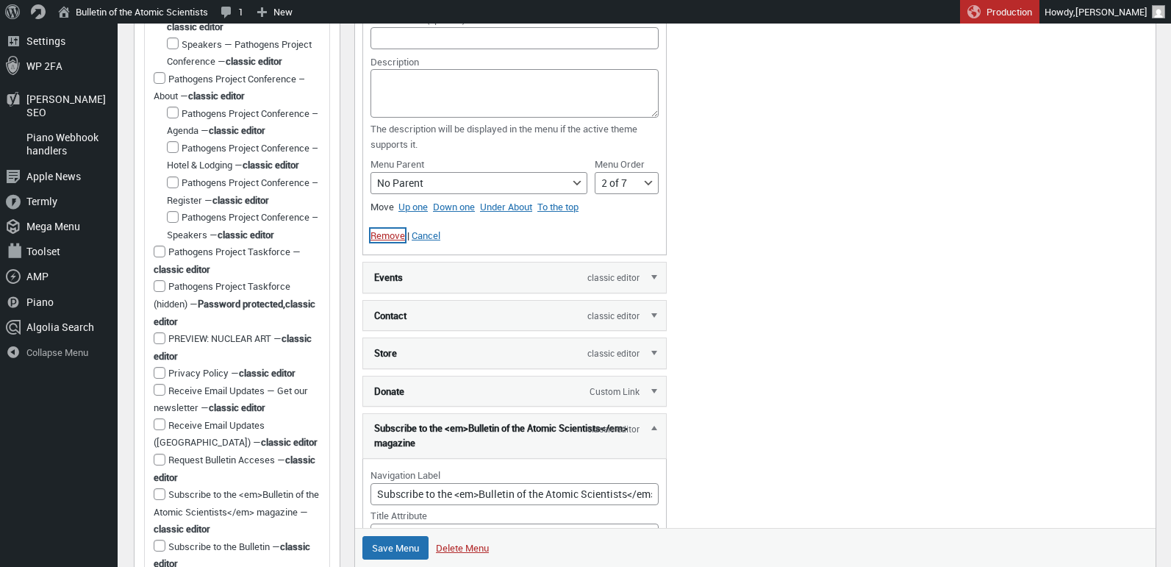
click at [378, 232] on link "Remove" at bounding box center [387, 235] width 35 height 13
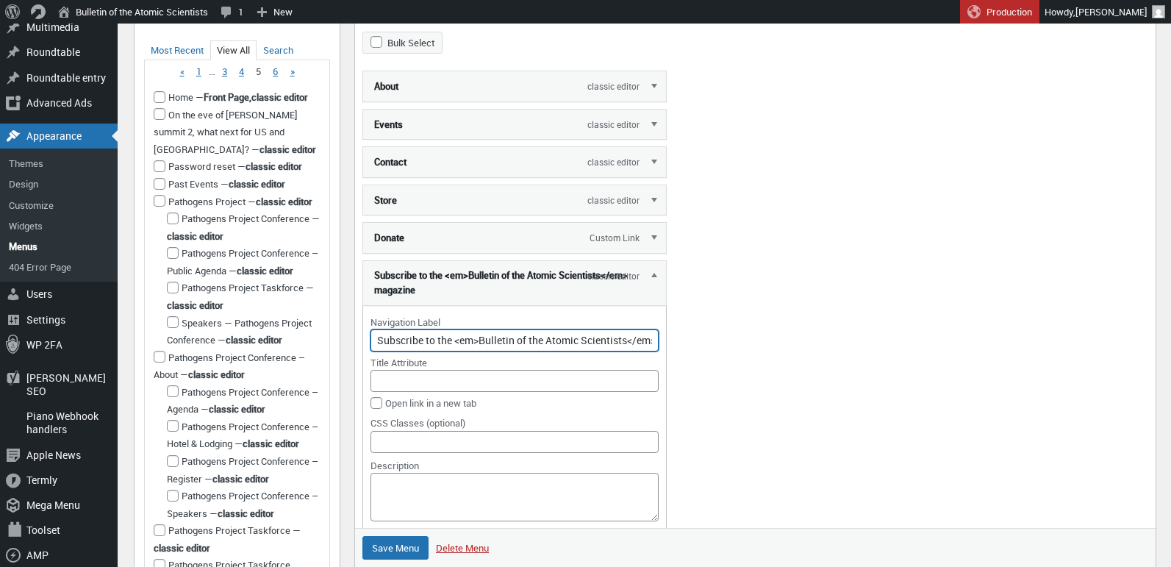
scroll to position [0, 62]
drag, startPoint x: 378, startPoint y: 341, endPoint x: 689, endPoint y: 336, distance: 310.2
click at [689, 336] on li "Subscribe to the <em>Bulletin of the Atomic Scientists</em> magazine sub item c…" at bounding box center [755, 482] width 786 height 444
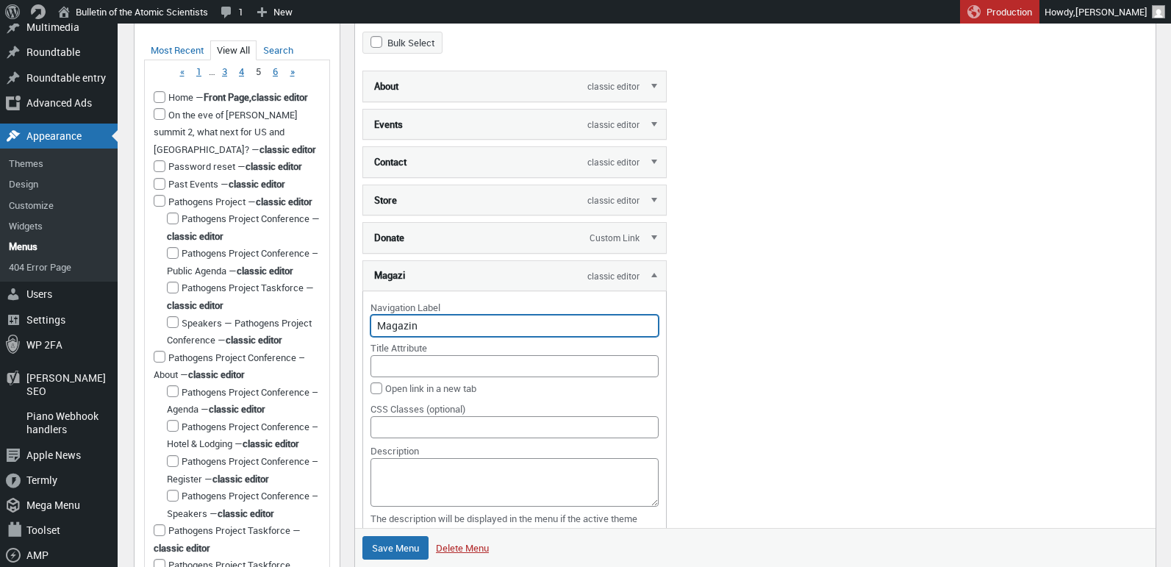
type input "Magazine"
click at [653, 275] on link "Edit" at bounding box center [655, 274] width 22 height 29
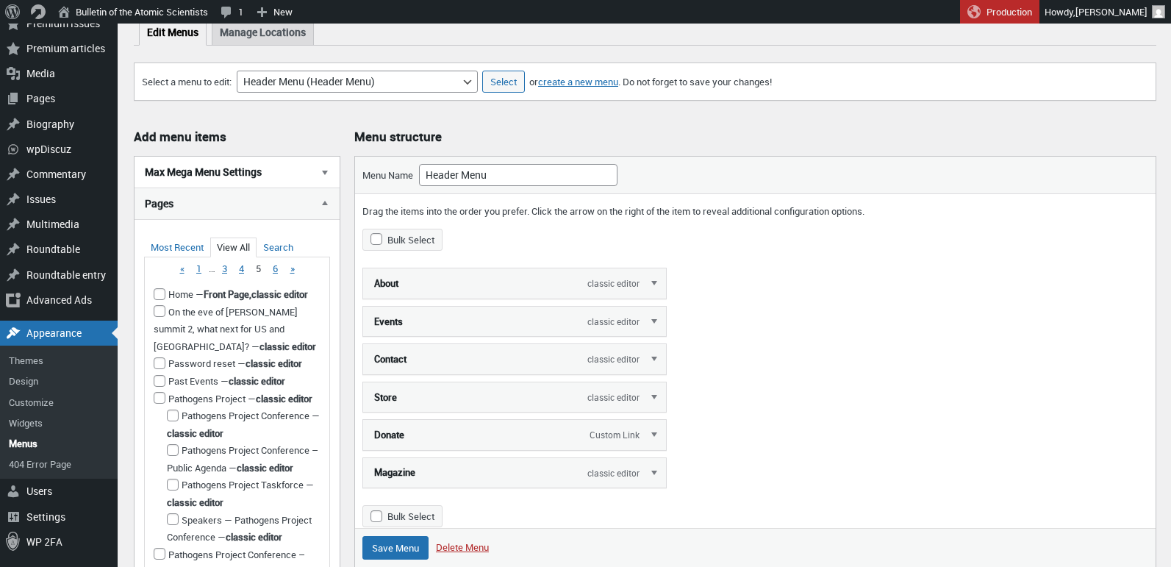
scroll to position [145, 0]
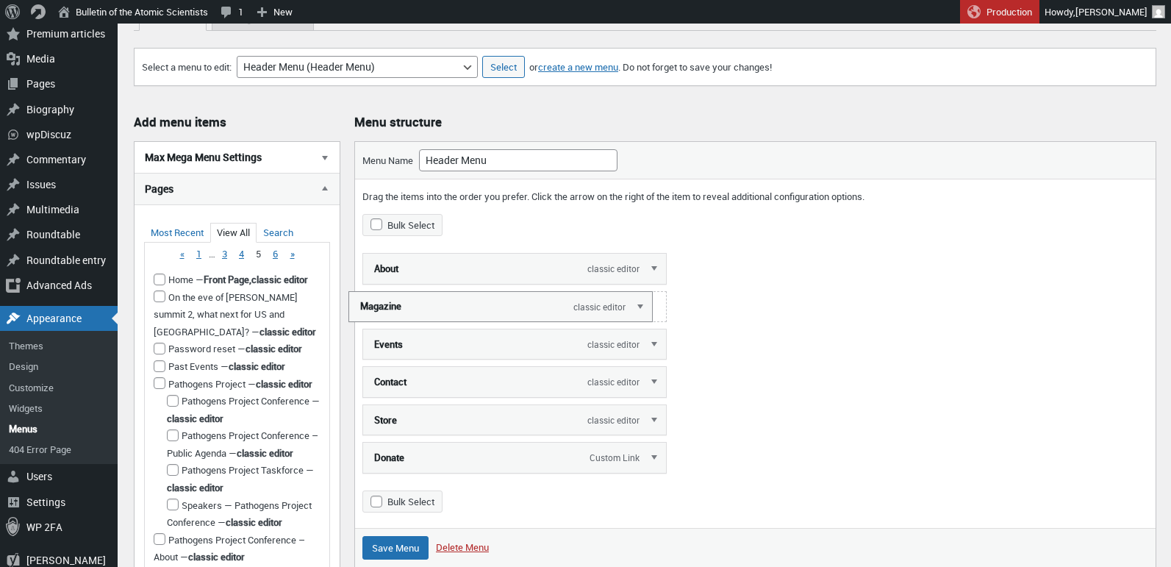
drag, startPoint x: 625, startPoint y: 448, endPoint x: 612, endPoint y: 297, distance: 151.9
click at [656, 262] on link "Edit" at bounding box center [655, 267] width 22 height 29
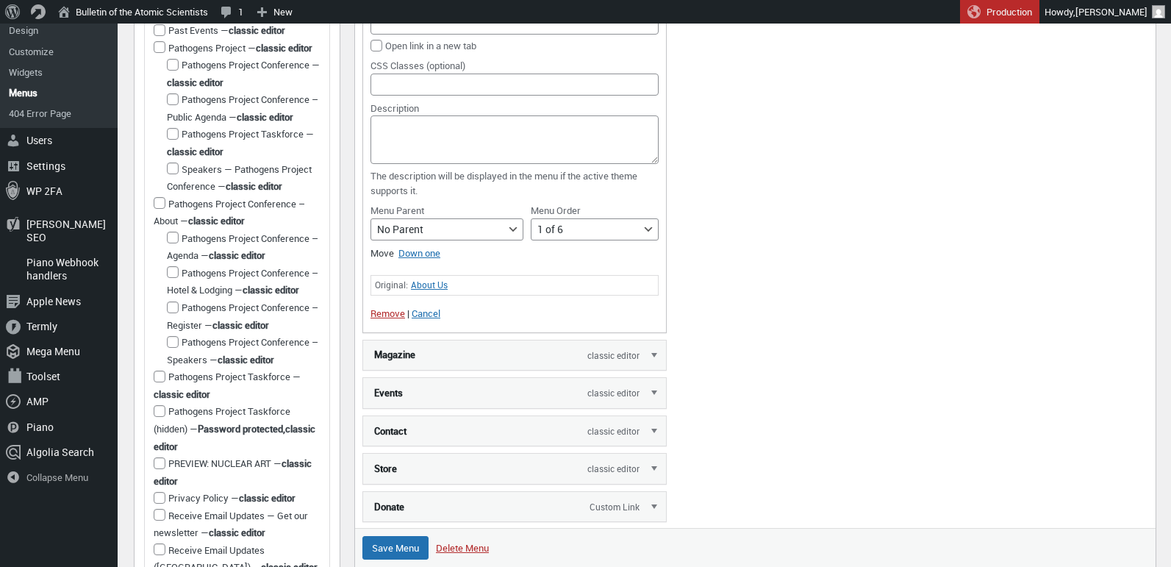
scroll to position [500, 0]
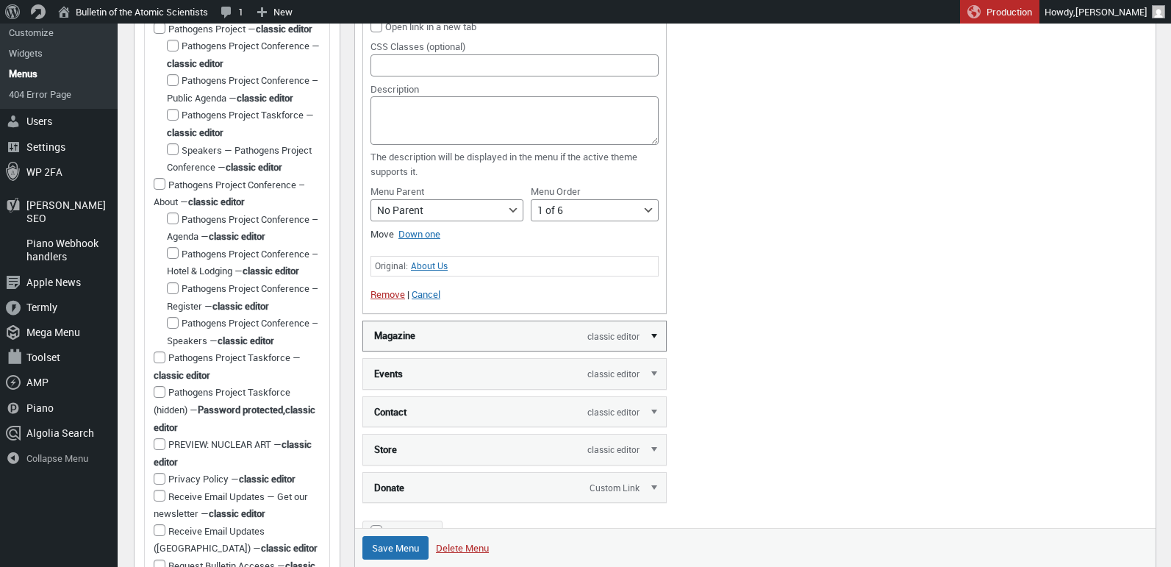
click at [653, 339] on link "Edit" at bounding box center [655, 334] width 22 height 29
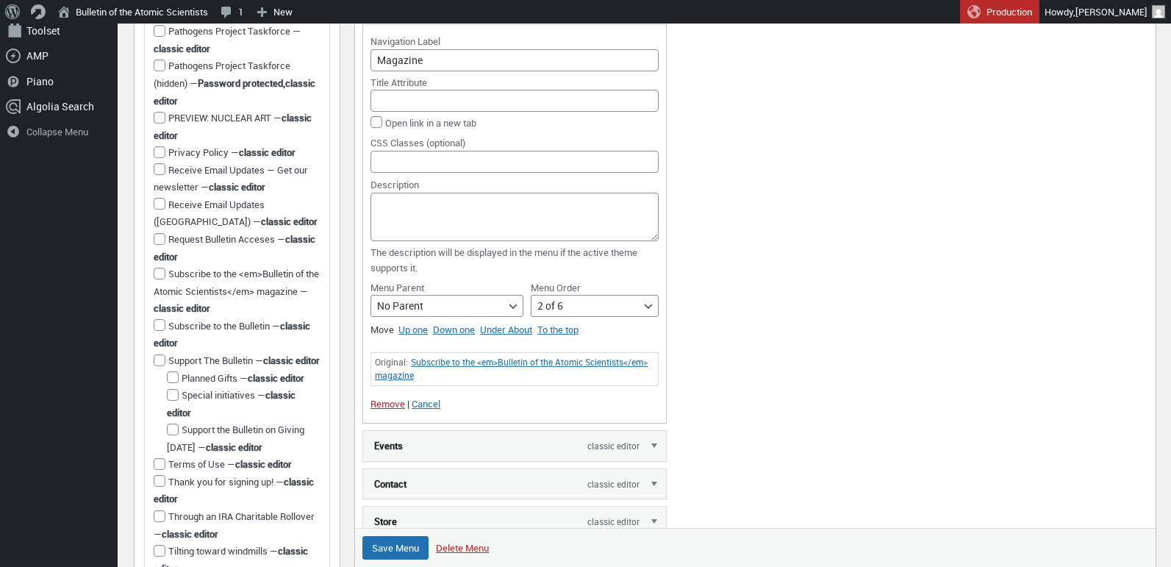
scroll to position [829, 0]
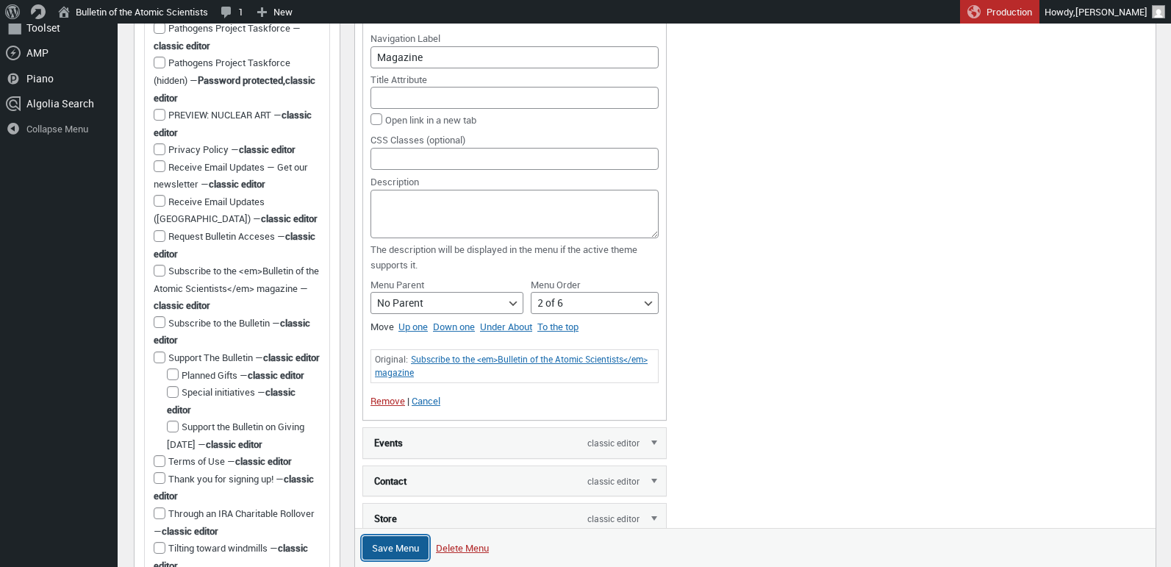
click at [394, 546] on input "Save Menu" at bounding box center [395, 548] width 66 height 24
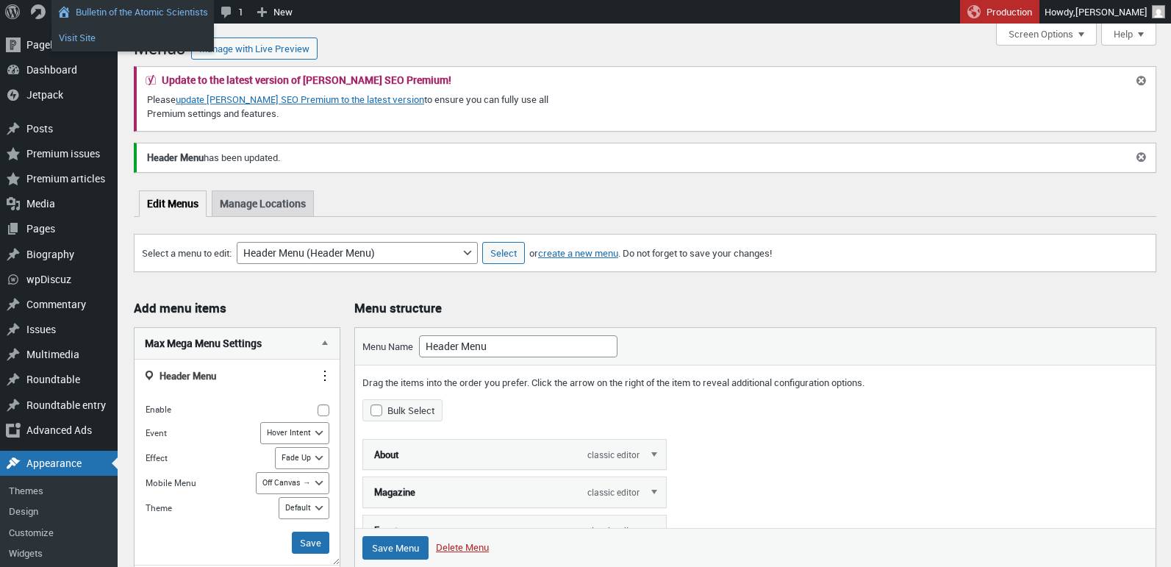
click at [87, 34] on link "Visit Site" at bounding box center [132, 37] width 162 height 19
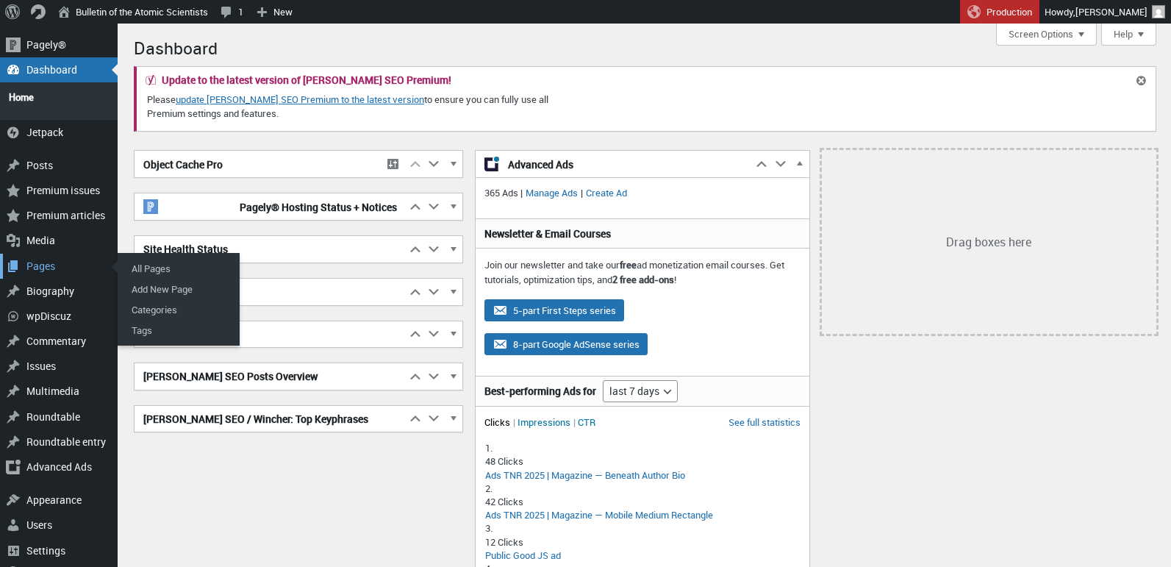
click at [42, 254] on div "Pages" at bounding box center [59, 266] width 118 height 25
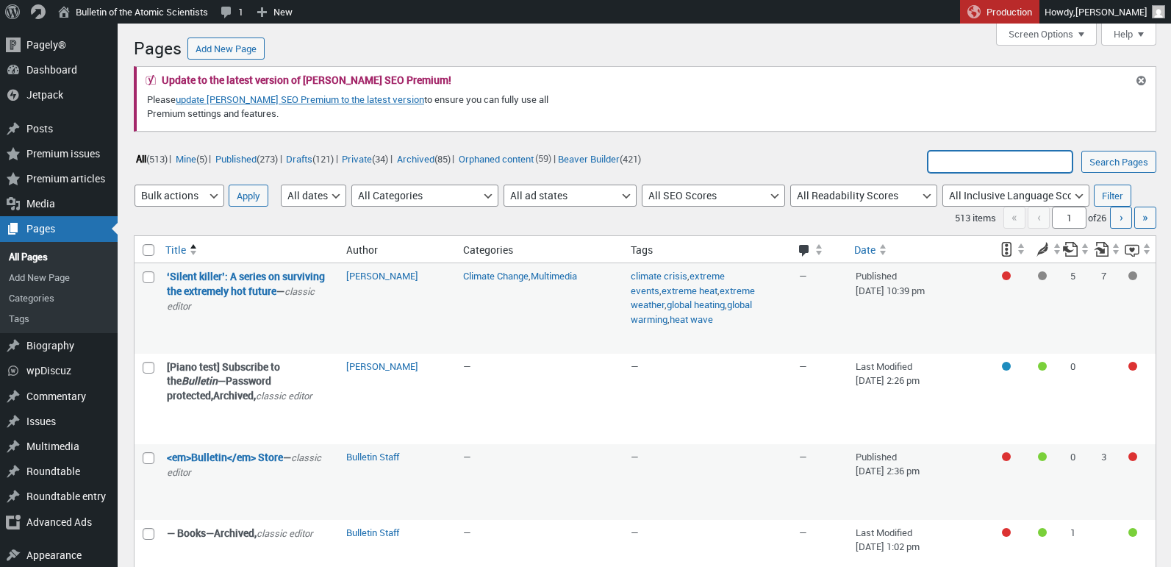
click at [1004, 163] on input "Search Pages:" at bounding box center [999, 162] width 145 height 22
type input "utm_source"
click at [1081, 151] on input "Search Pages" at bounding box center [1118, 162] width 75 height 22
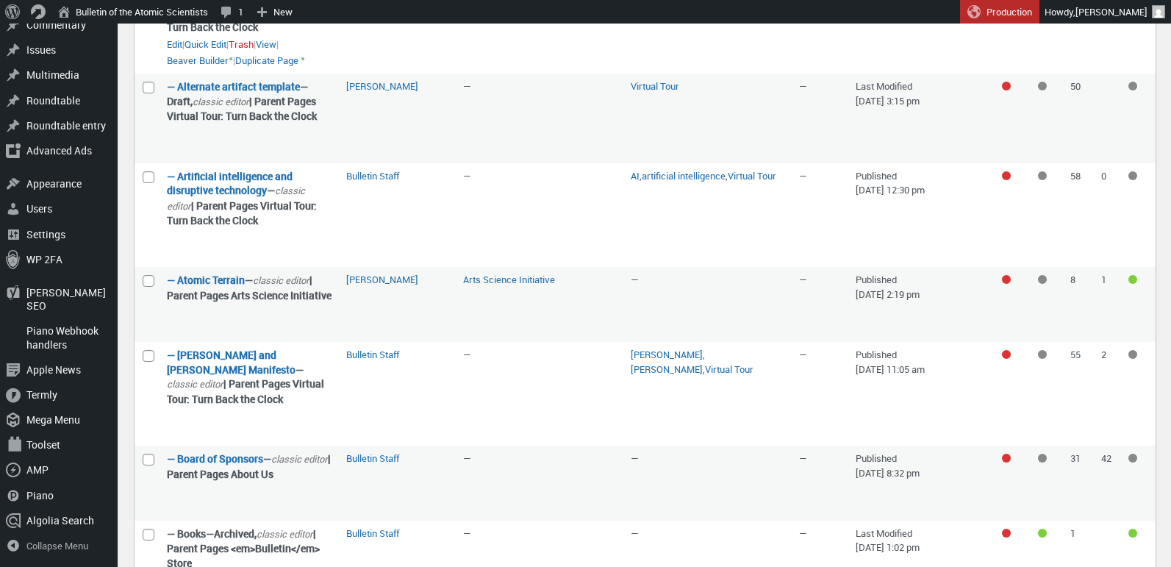
scroll to position [1199, 0]
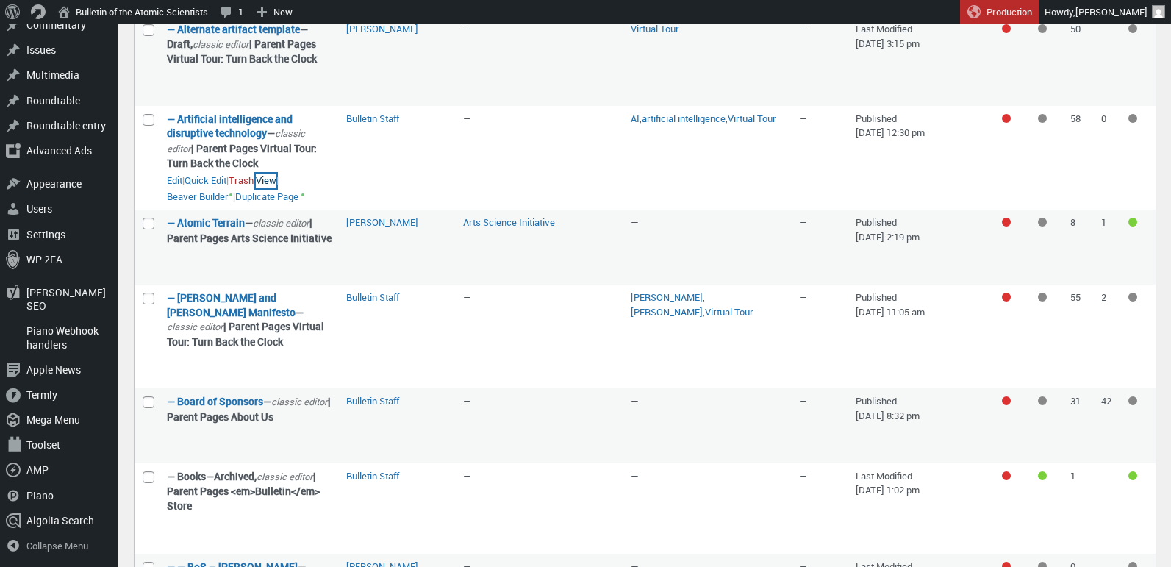
click at [276, 188] on link "View" at bounding box center [266, 180] width 21 height 15
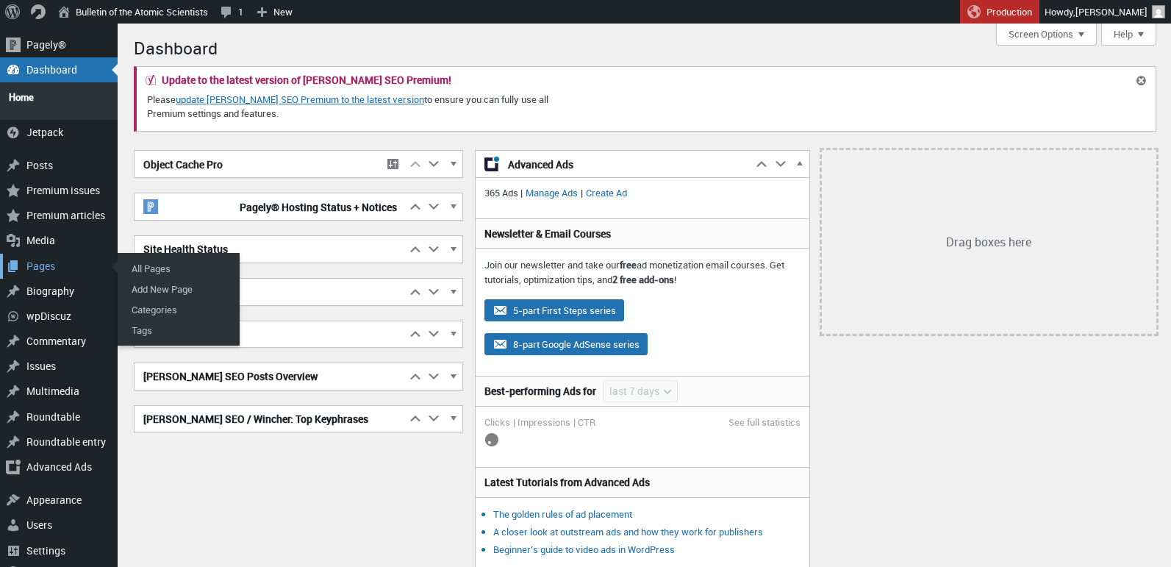
click at [49, 259] on div "Pages" at bounding box center [59, 266] width 118 height 25
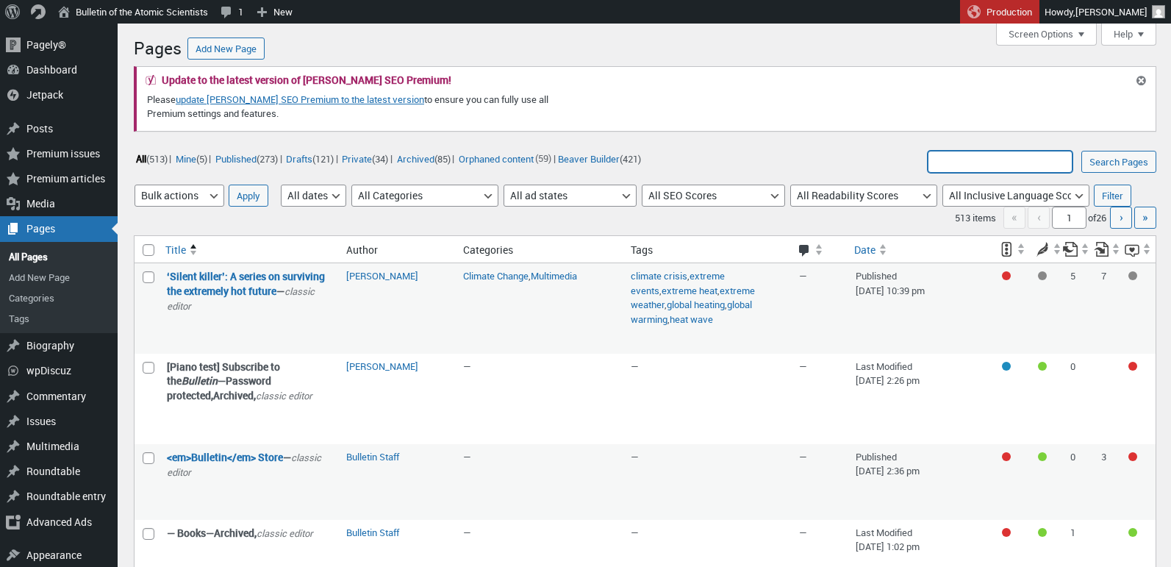
click at [1016, 164] on input "Search Pages:" at bounding box center [999, 162] width 145 height 22
type input "utm_source=Website"
click at [1081, 151] on input "Search Pages" at bounding box center [1118, 162] width 75 height 22
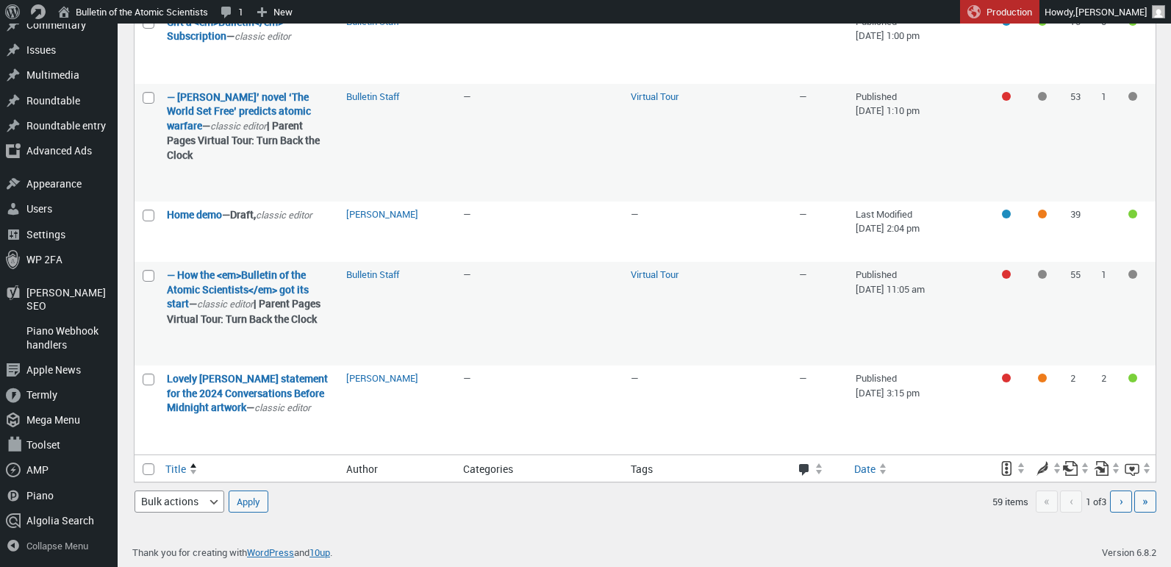
scroll to position [1732, 0]
click at [1116, 499] on link "Next page ›" at bounding box center [1121, 501] width 22 height 22
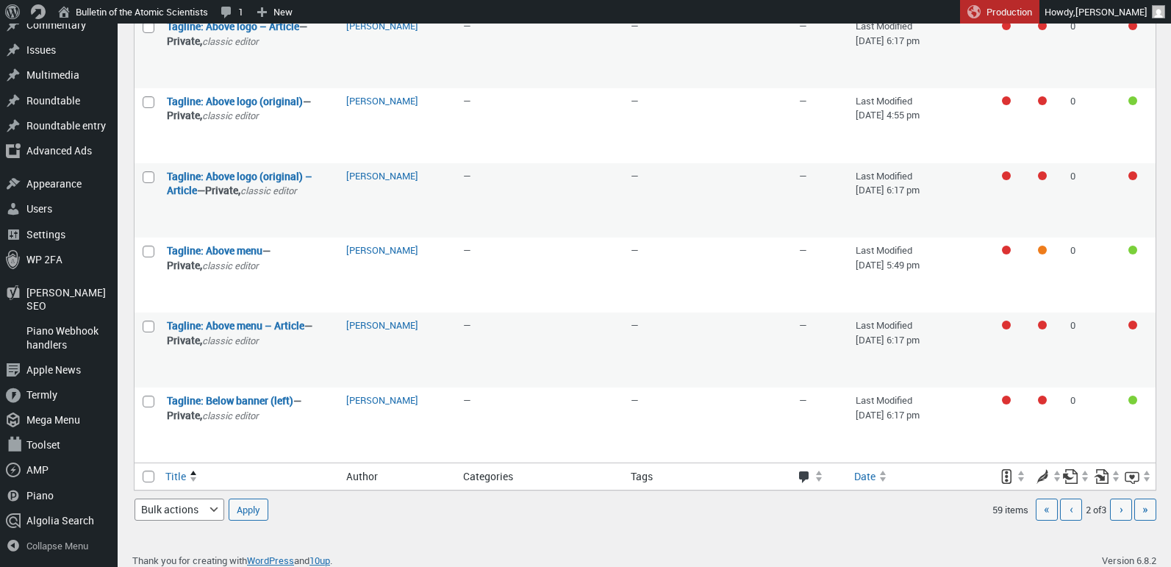
scroll to position [1702, 0]
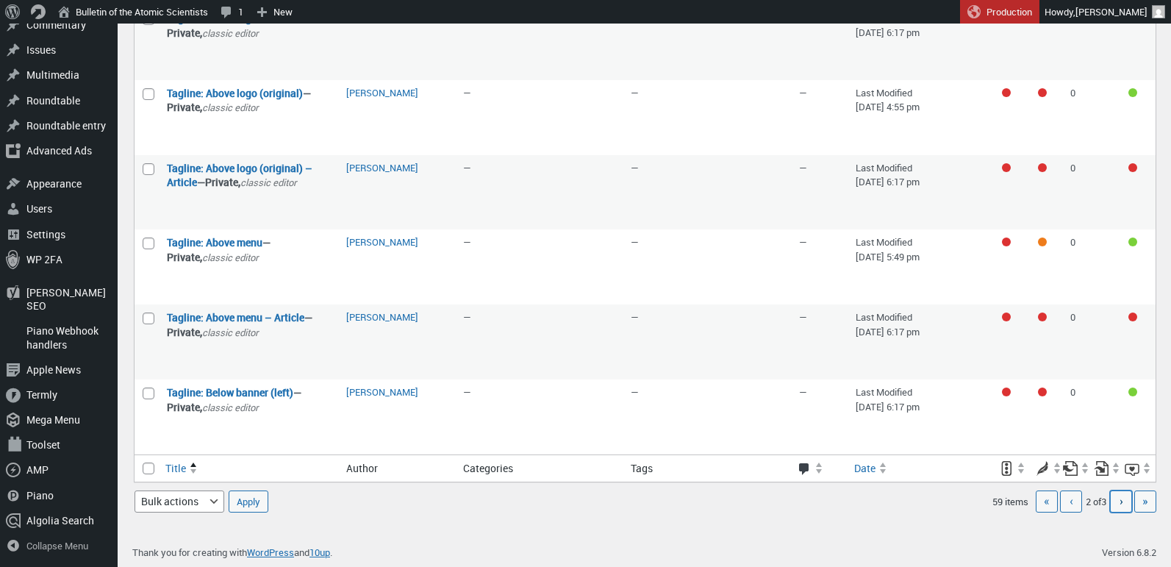
click at [1119, 500] on span "›" at bounding box center [1121, 500] width 4 height 16
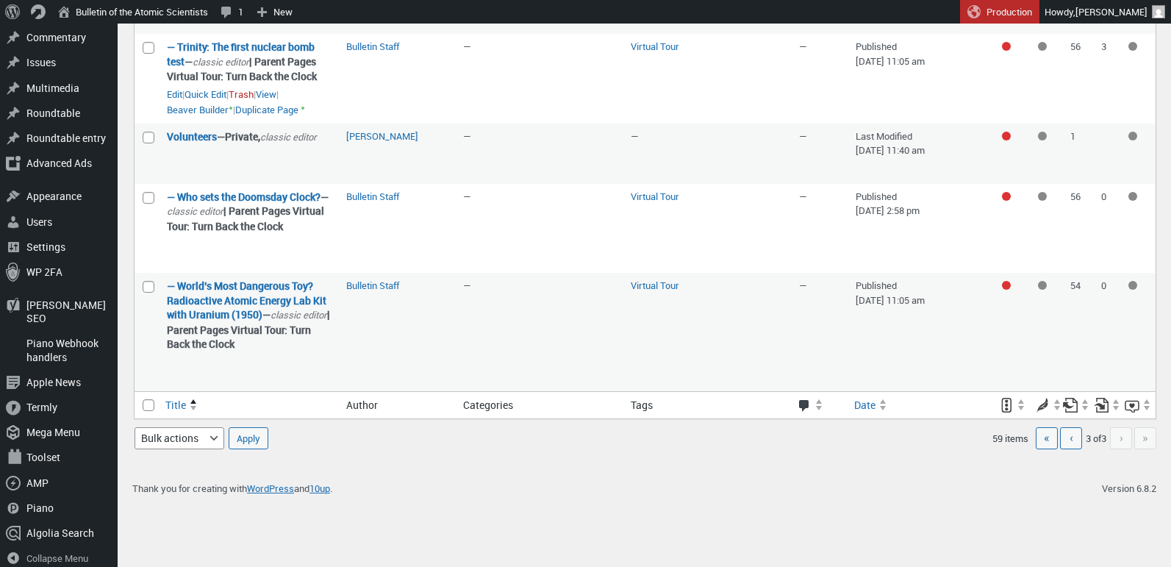
scroll to position [1469, 0]
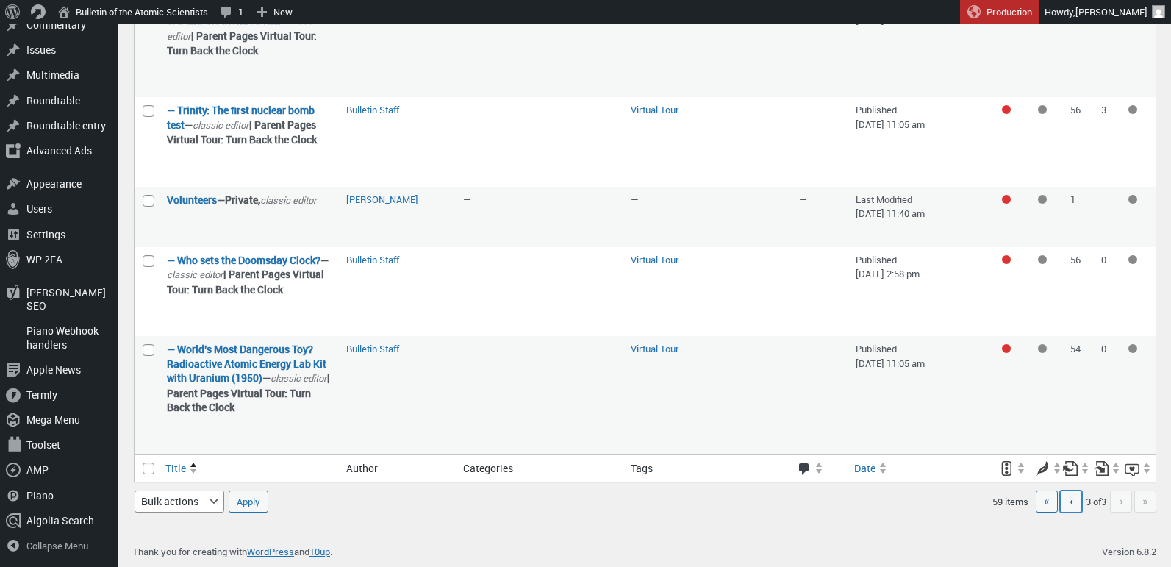
click at [1069, 505] on span "‹" at bounding box center [1071, 500] width 4 height 16
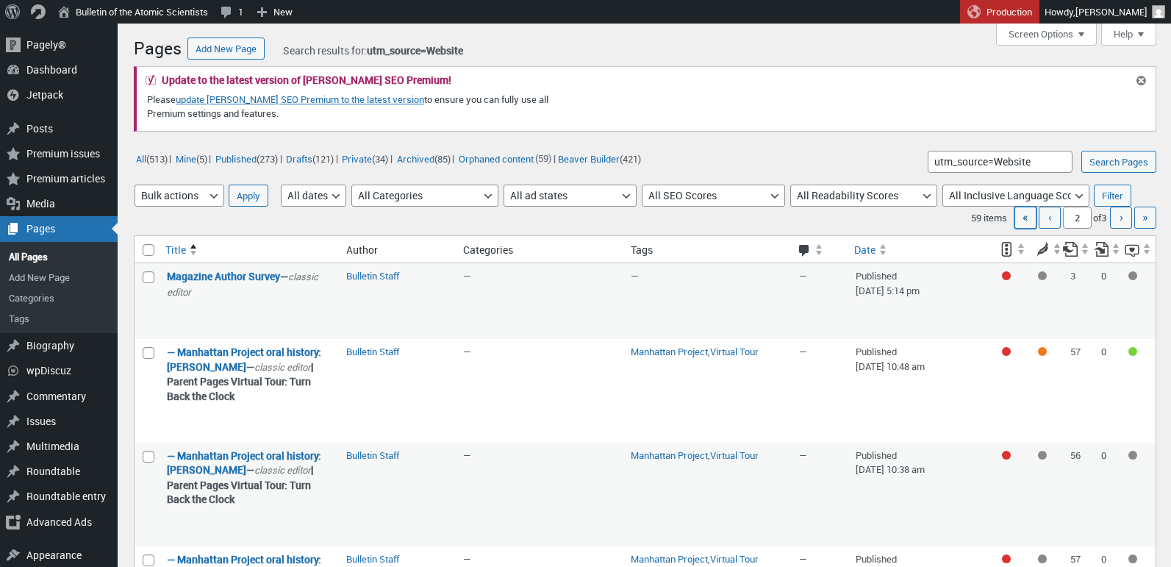
click at [1022, 225] on span "«" at bounding box center [1025, 217] width 6 height 16
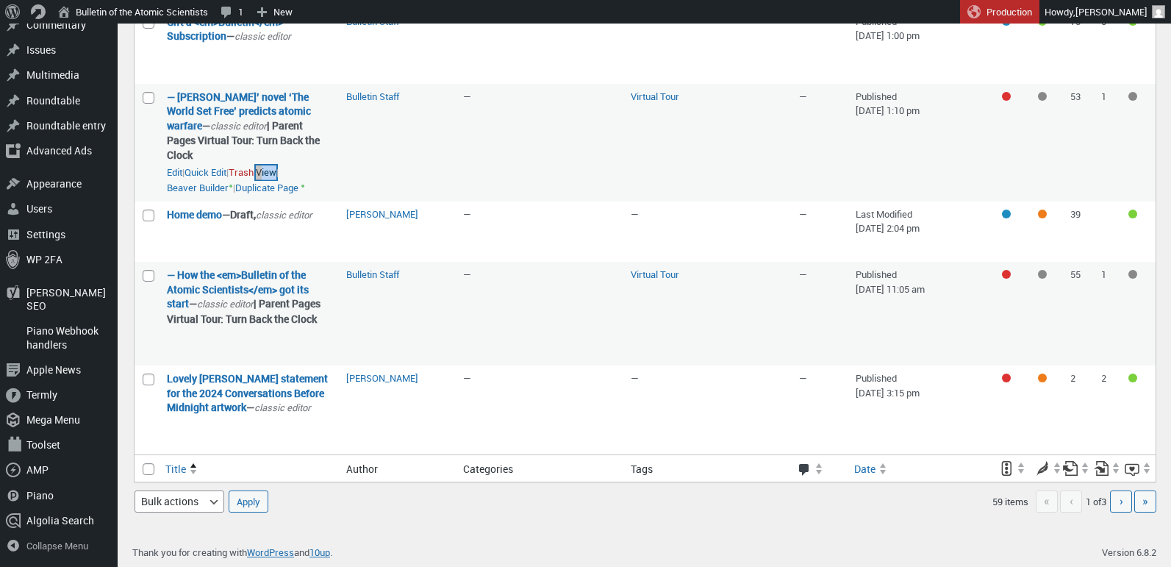
scroll to position [1732, 0]
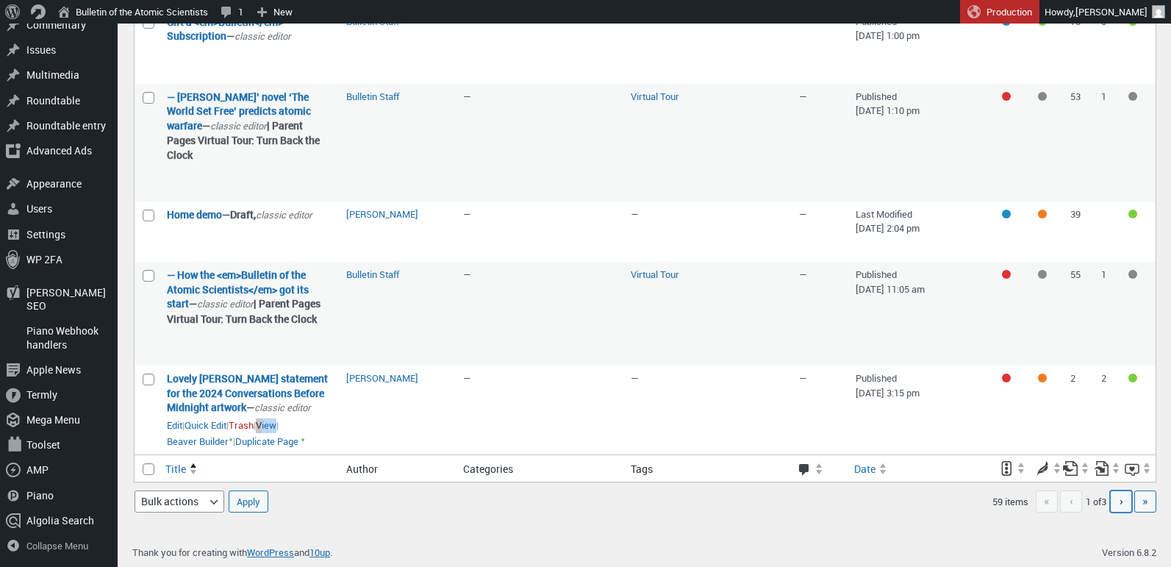
click at [1116, 500] on link "Next page ›" at bounding box center [1121, 501] width 22 height 22
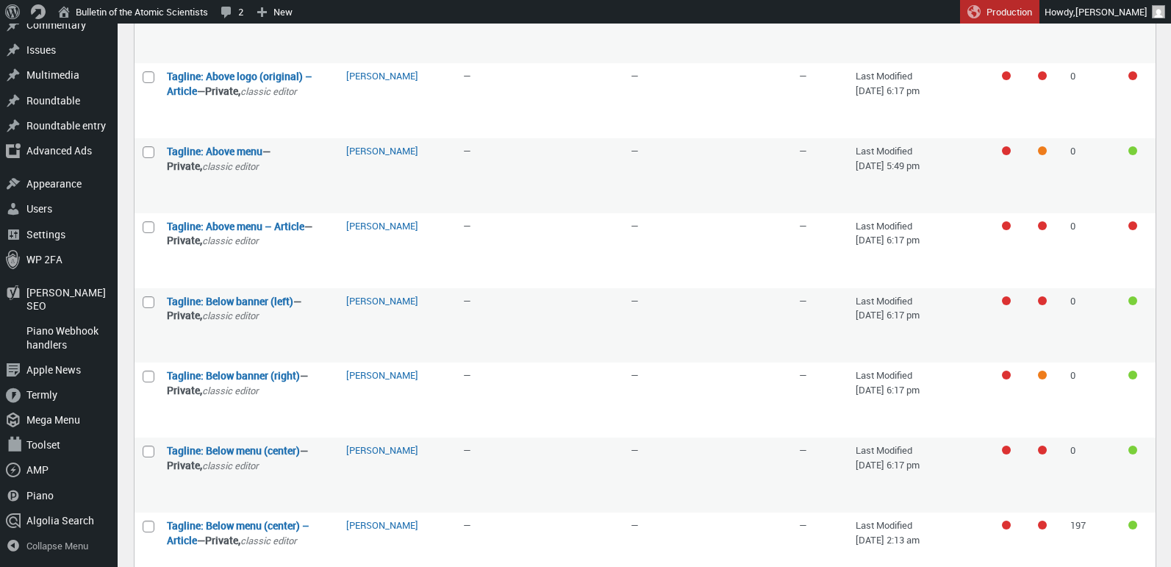
scroll to position [1643, 0]
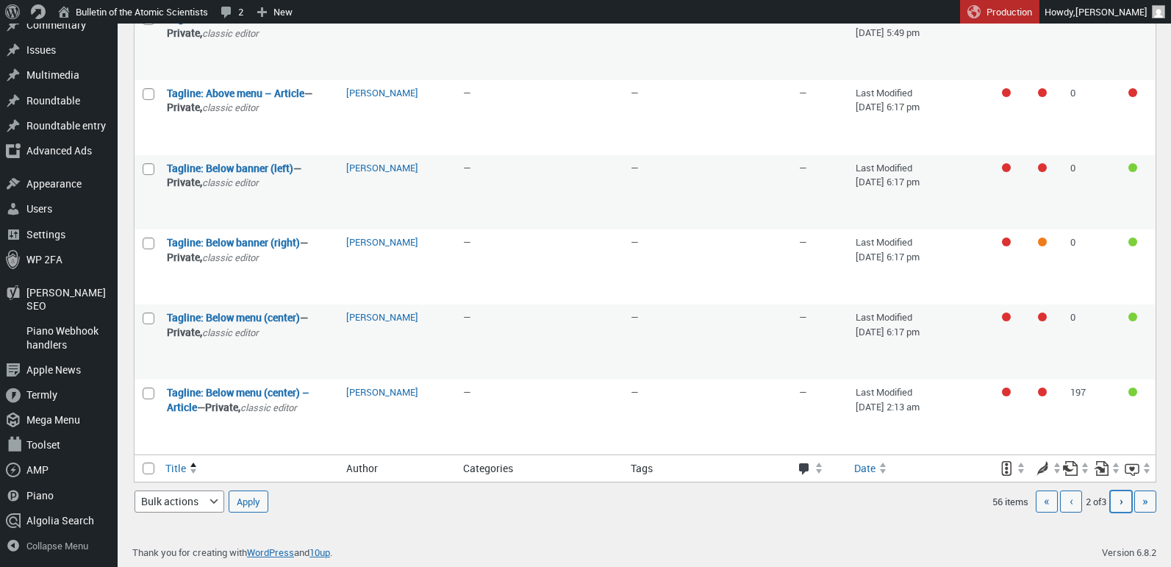
click at [1119, 504] on span "›" at bounding box center [1121, 500] width 4 height 16
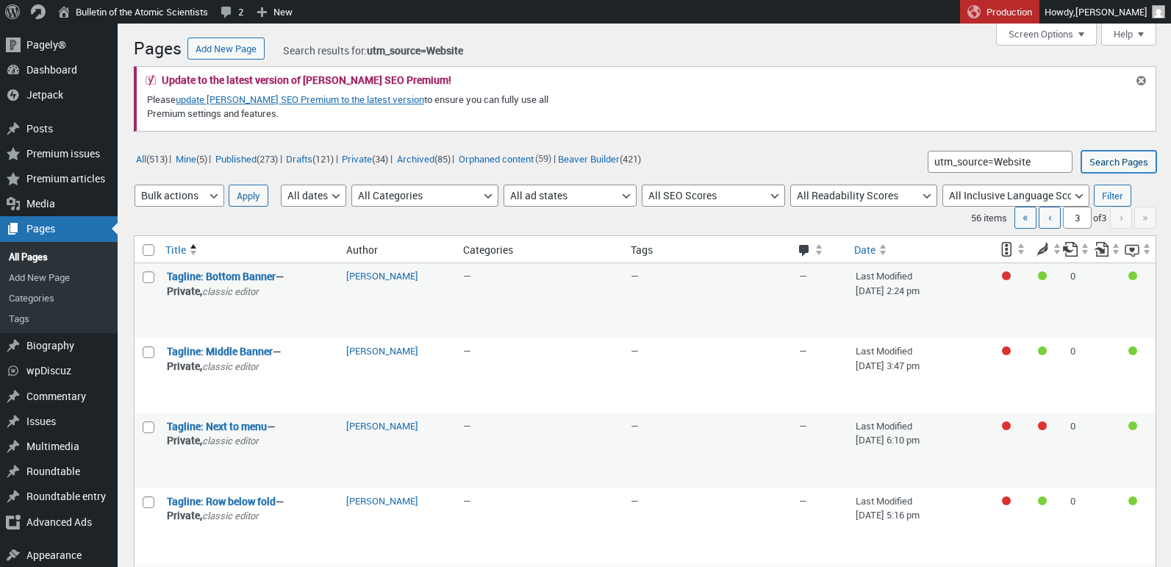
click at [1120, 159] on input "Search Pages" at bounding box center [1118, 162] width 75 height 22
type input "1"
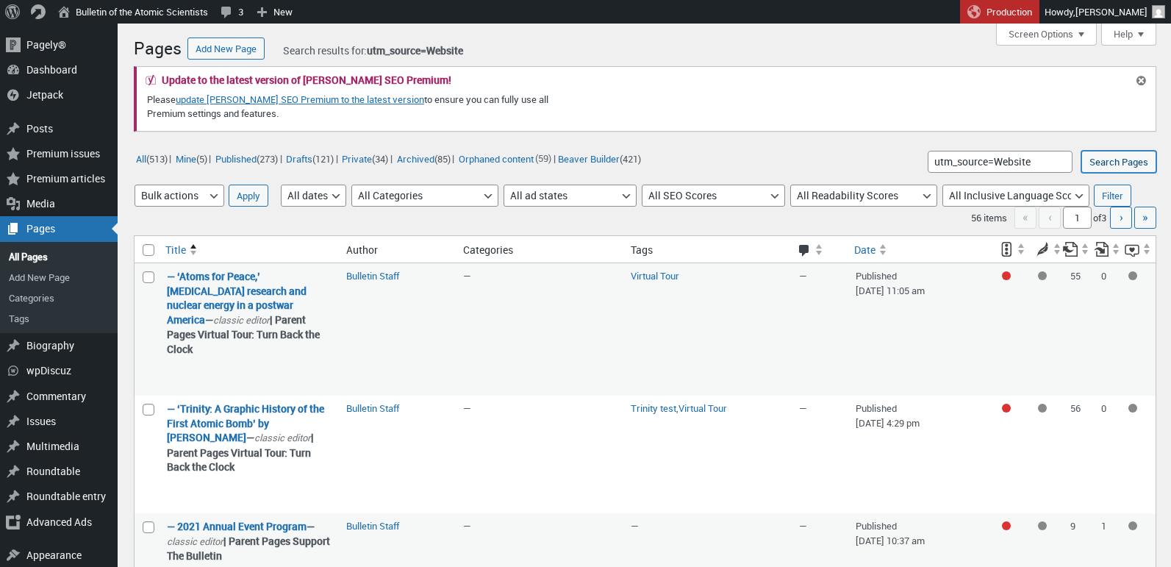
click at [1091, 158] on input "Search Pages" at bounding box center [1118, 162] width 75 height 22
click at [49, 69] on div "Dashboard" at bounding box center [59, 69] width 118 height 25
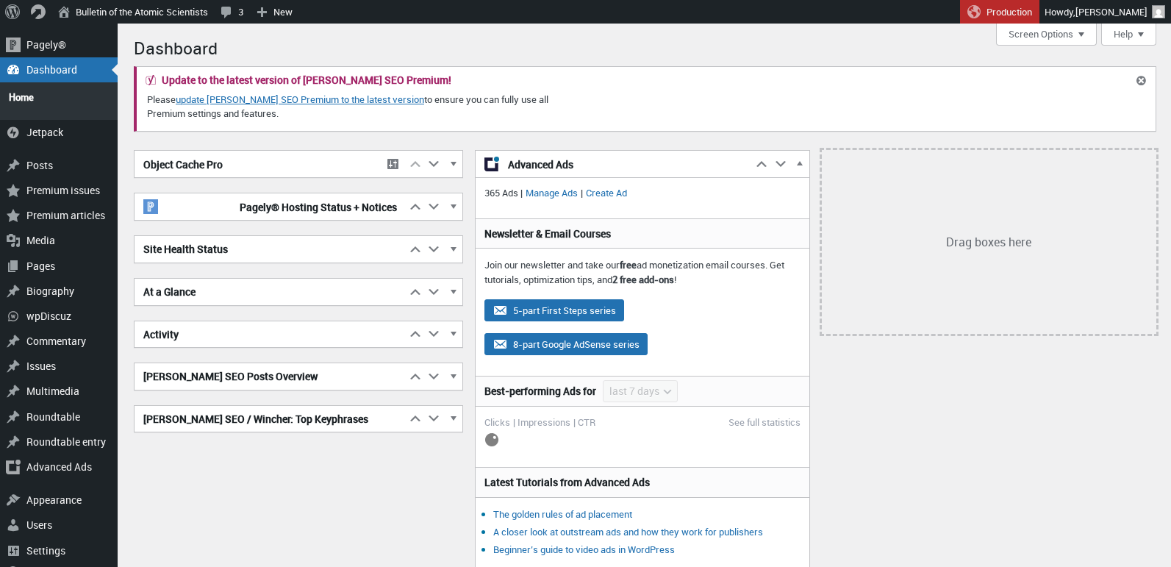
click at [708, 137] on div "Dashboard Update to the latest version of Yoast SEO Premium! Please update Yoas…" at bounding box center [645, 414] width 1022 height 767
click at [801, 43] on h1 "Dashboard" at bounding box center [645, 47] width 1022 height 32
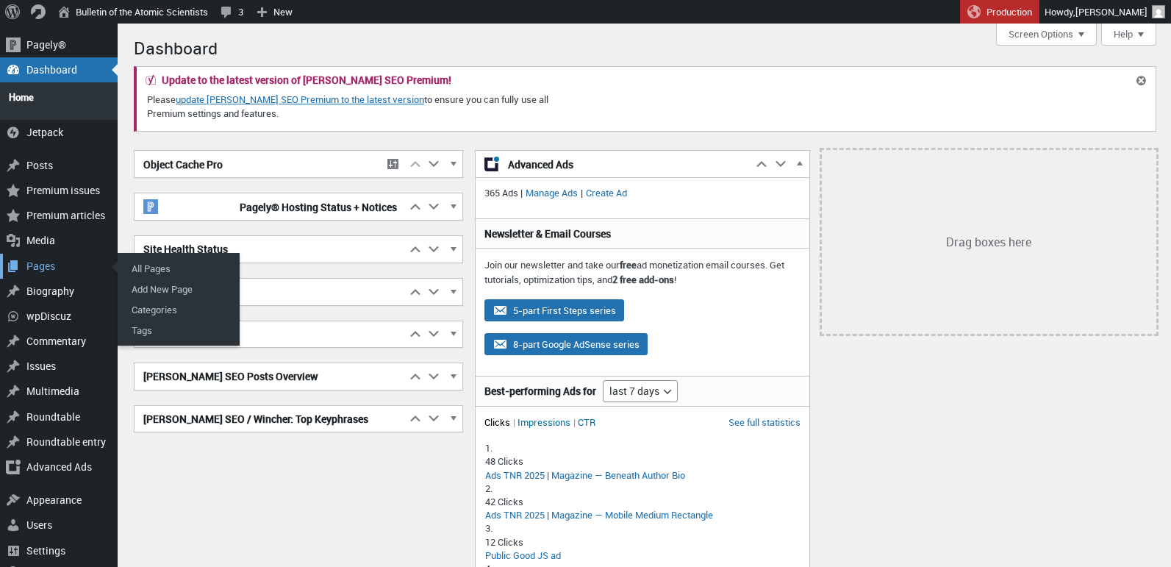
click at [53, 261] on div "Pages" at bounding box center [59, 266] width 118 height 25
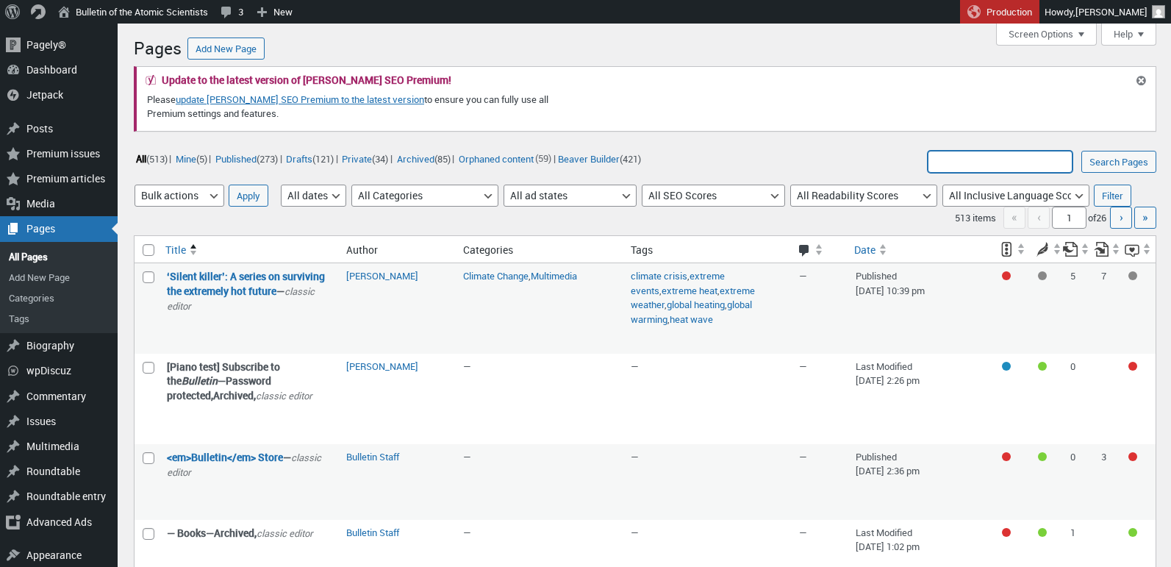
click at [994, 163] on input "Search Pages:" at bounding box center [999, 162] width 145 height 22
type input "utm_source=Website"
click at [1102, 165] on input "Search Pages" at bounding box center [1118, 162] width 75 height 22
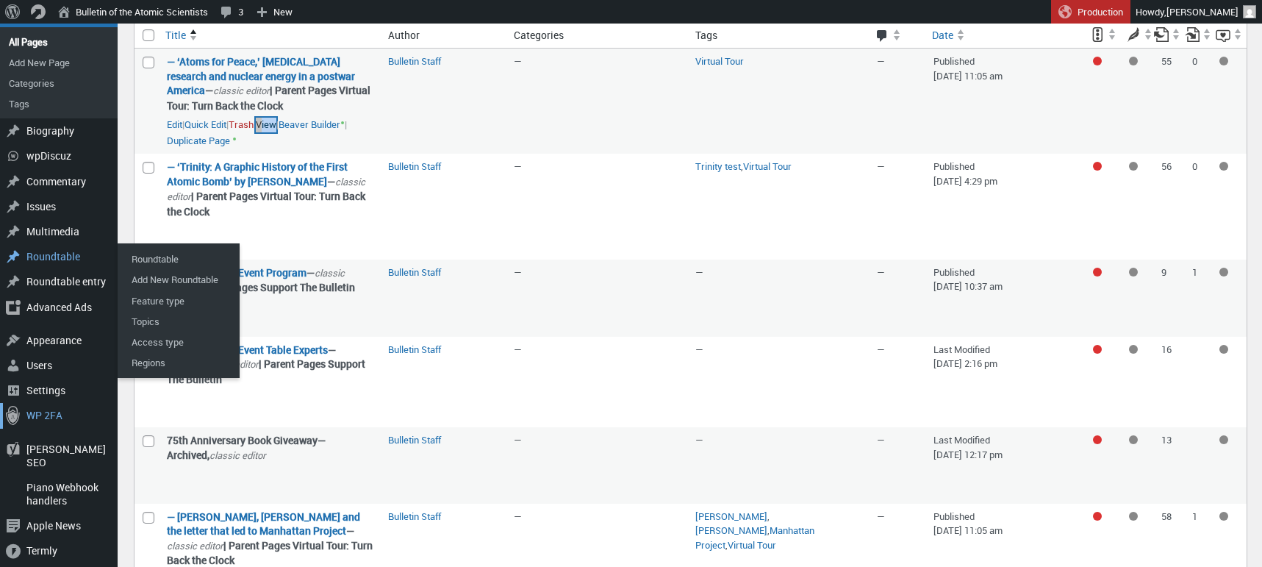
scroll to position [224, 0]
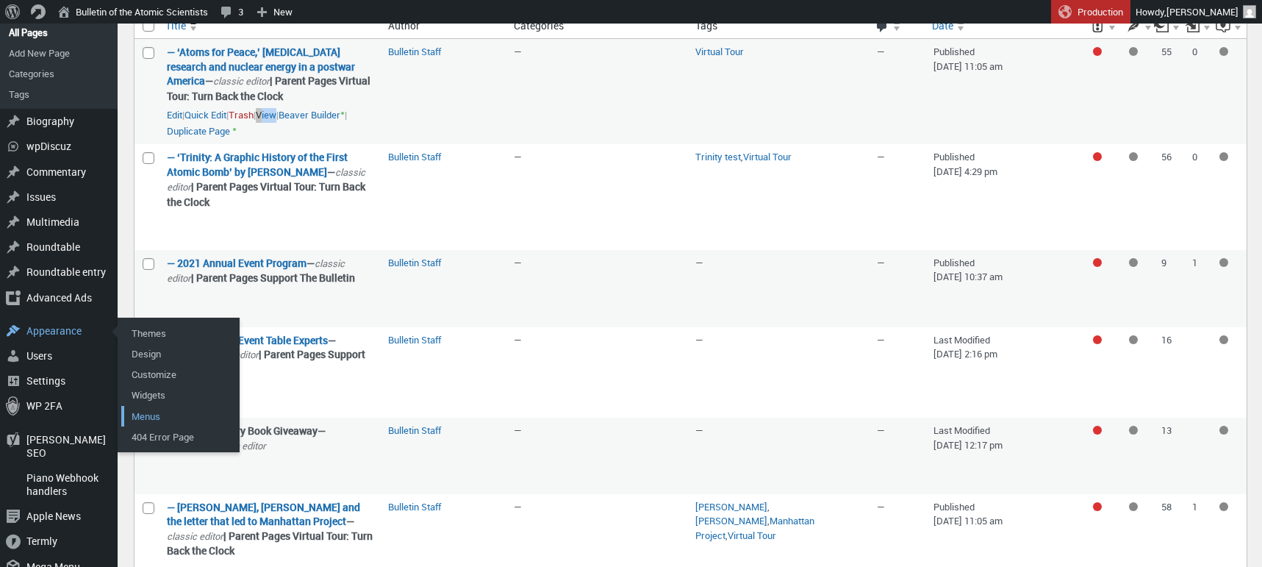
click at [152, 415] on link "Menus" at bounding box center [180, 416] width 118 height 21
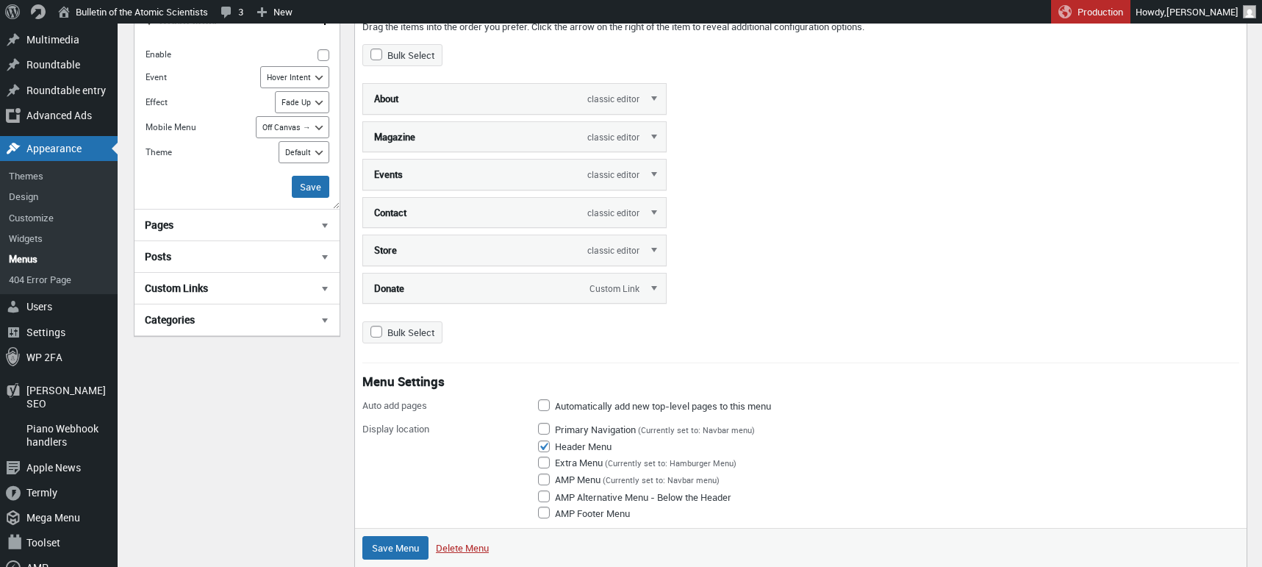
scroll to position [353, 0]
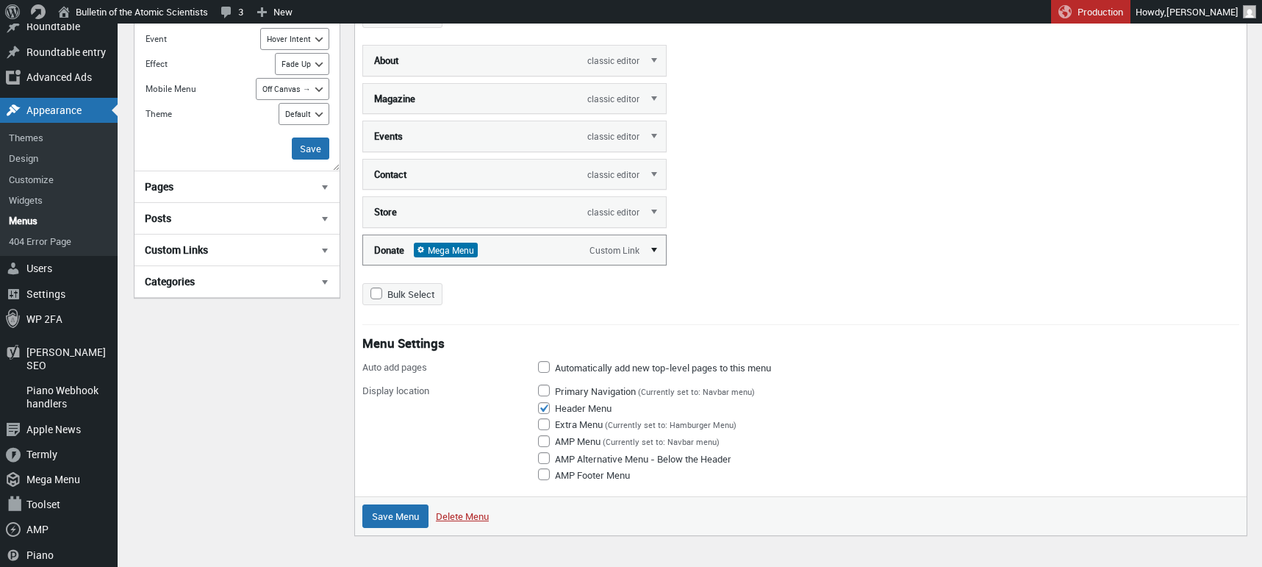
click at [653, 250] on link "Edit" at bounding box center [655, 248] width 22 height 29
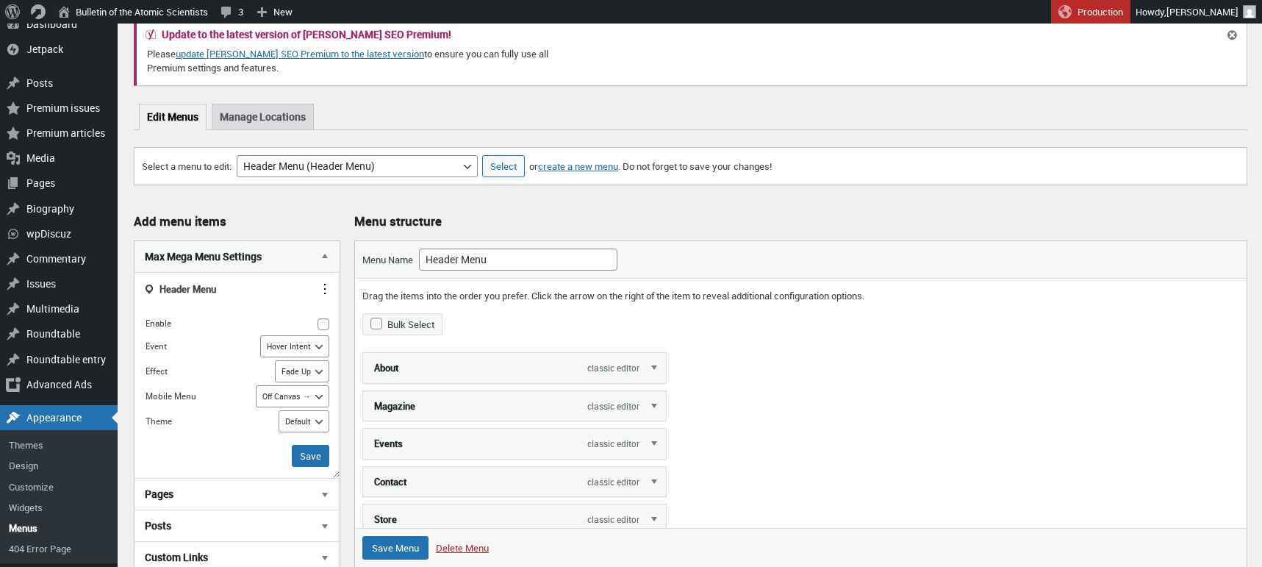
scroll to position [78, 0]
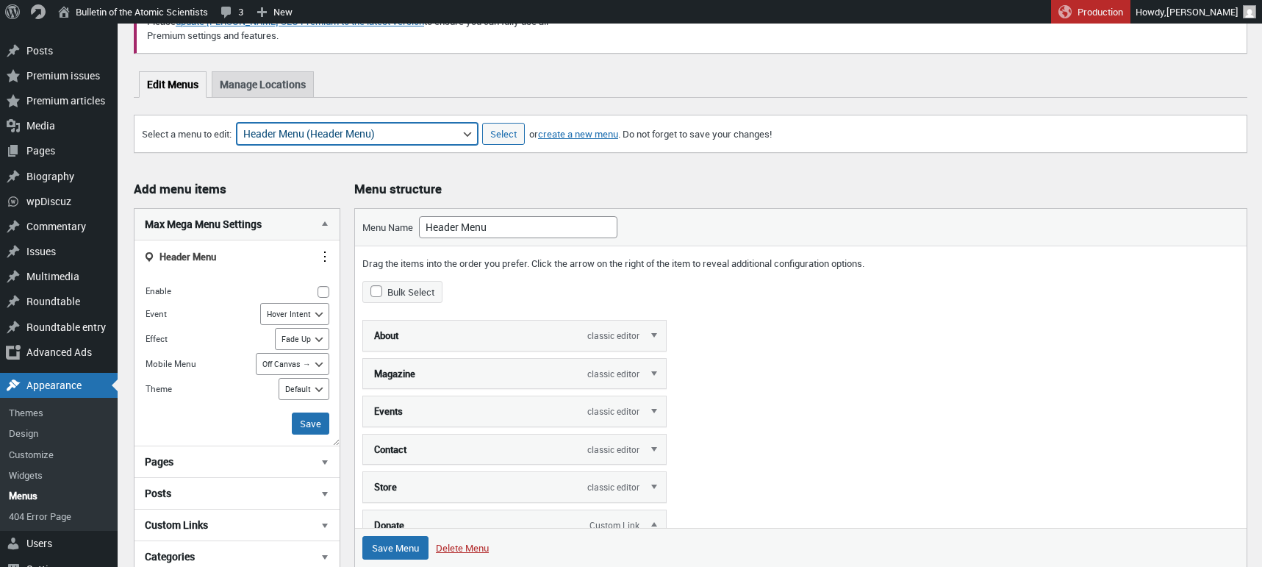
click at [349, 137] on select "About Section Navigation Doomsday Clock Navigation Footer Menu: About Footer Me…" at bounding box center [357, 134] width 241 height 22
select select "1926"
click at [244, 123] on select "About Section Navigation Doomsday Clock Navigation Footer Menu: About Footer Me…" at bounding box center [357, 134] width 241 height 22
click at [511, 135] on input "Select" at bounding box center [503, 134] width 43 height 22
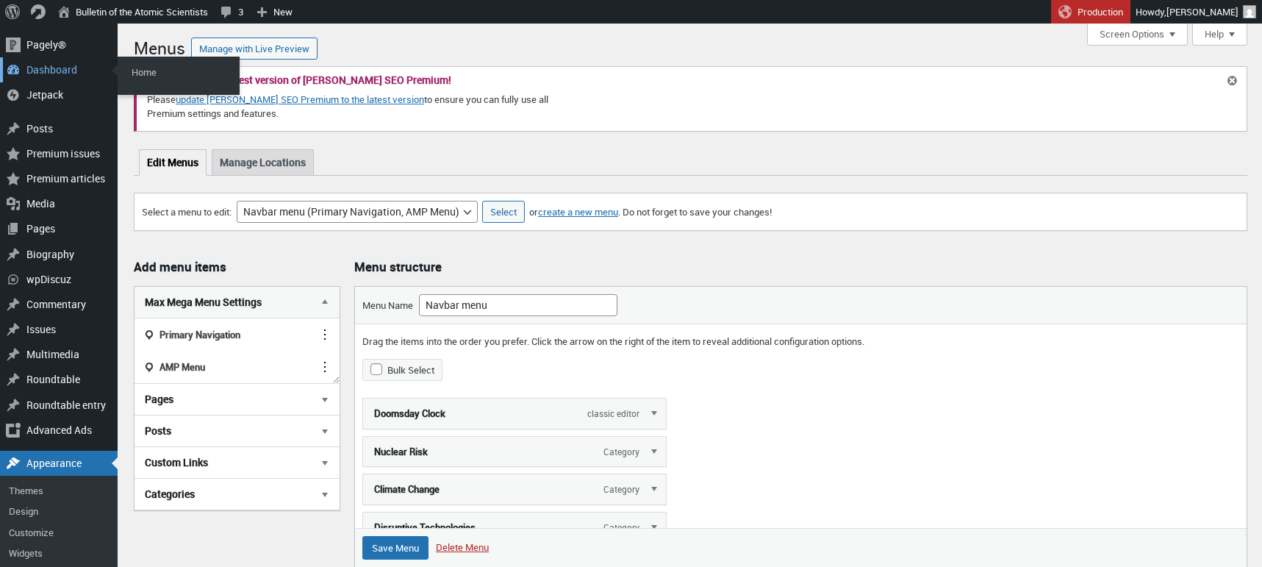
click at [34, 68] on div "Dashboard" at bounding box center [59, 69] width 118 height 25
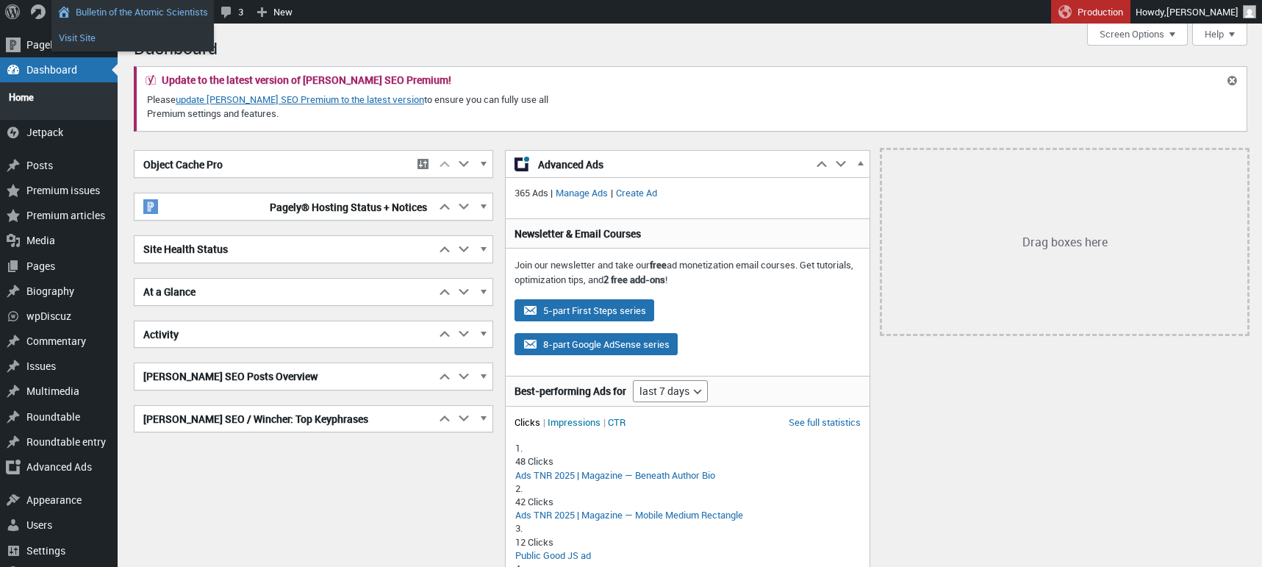
click at [85, 37] on link "Visit Site" at bounding box center [132, 37] width 162 height 19
